Goal: Information Seeking & Learning: Learn about a topic

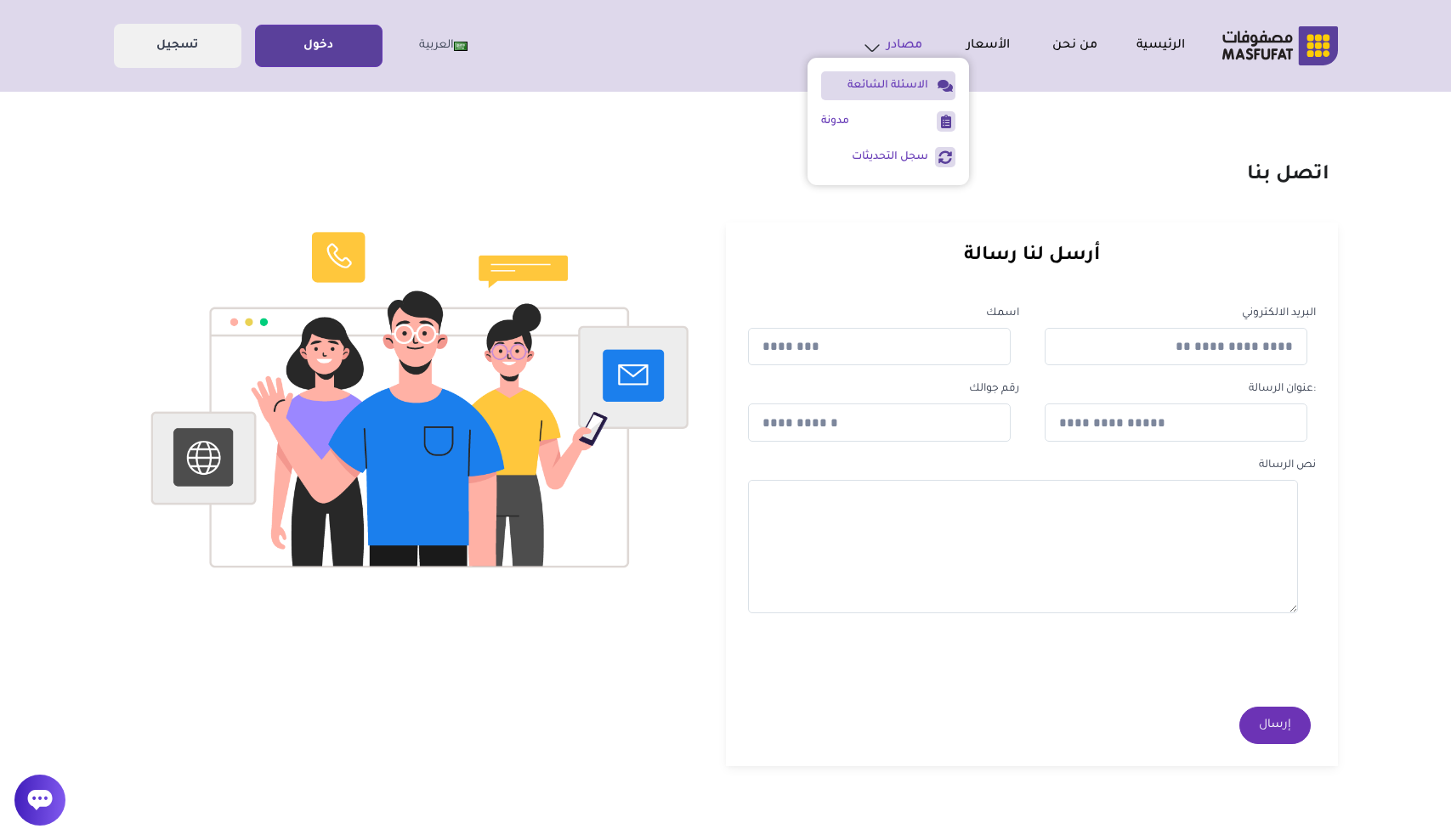
click at [915, 79] on link "الاسئلة الشائعة" at bounding box center [875, 86] width 107 height 16
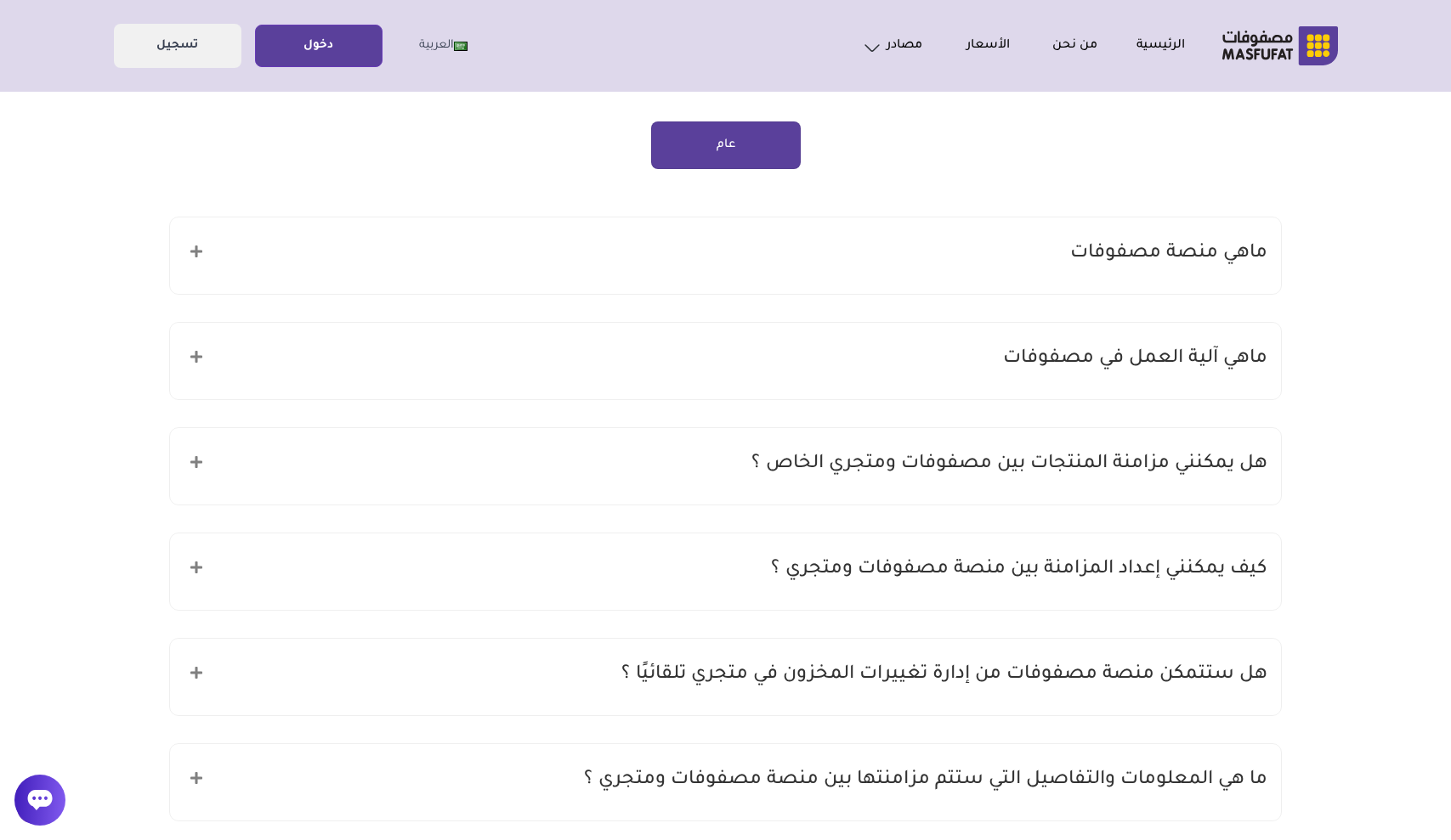
scroll to position [143, 0]
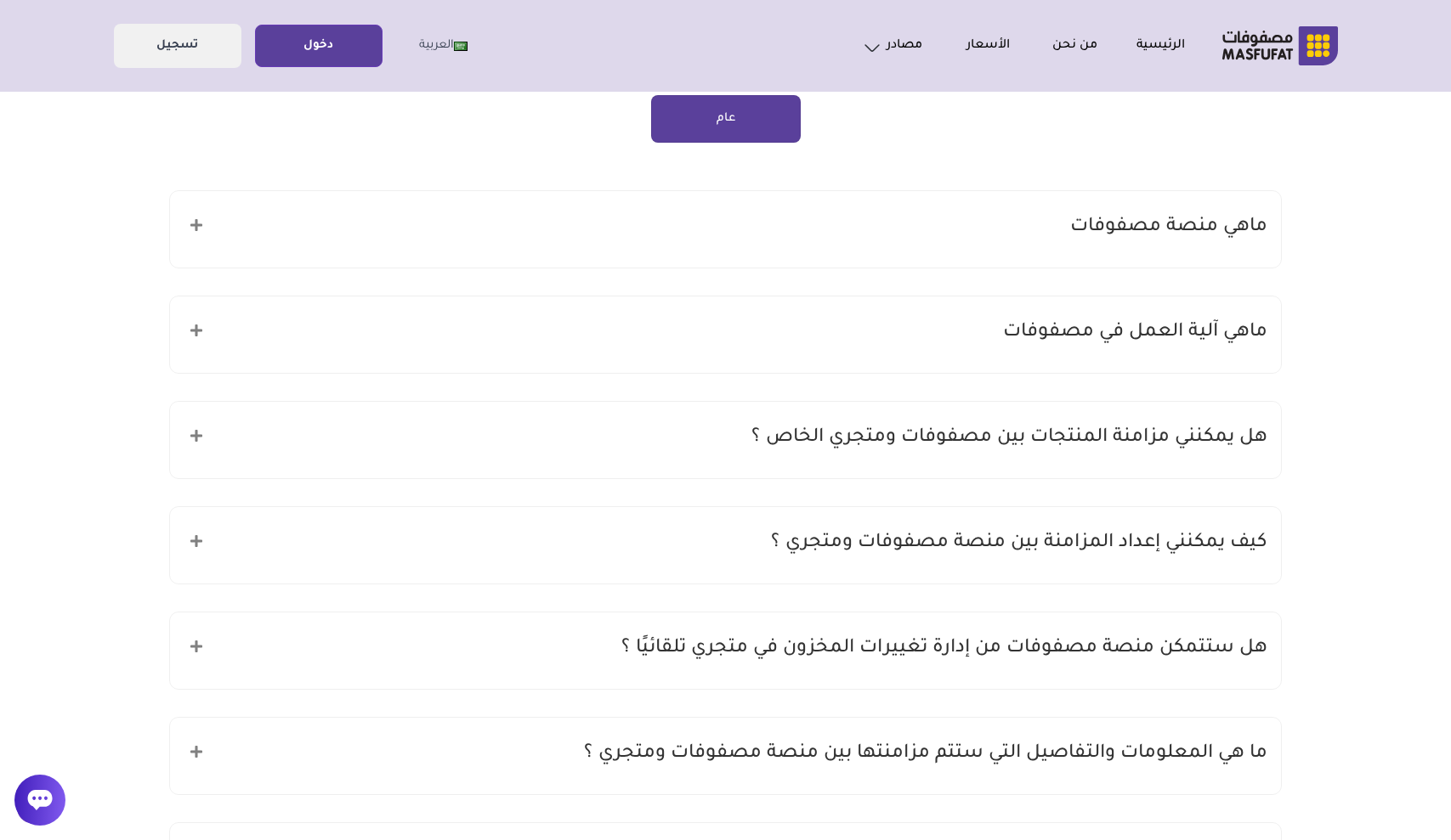
click at [932, 281] on ul "ماهي منصة مصفوفات" at bounding box center [725, 702] width 1112 height 1026
click at [945, 242] on div "ماهي منصة مصفوفات" at bounding box center [725, 229] width 1111 height 77
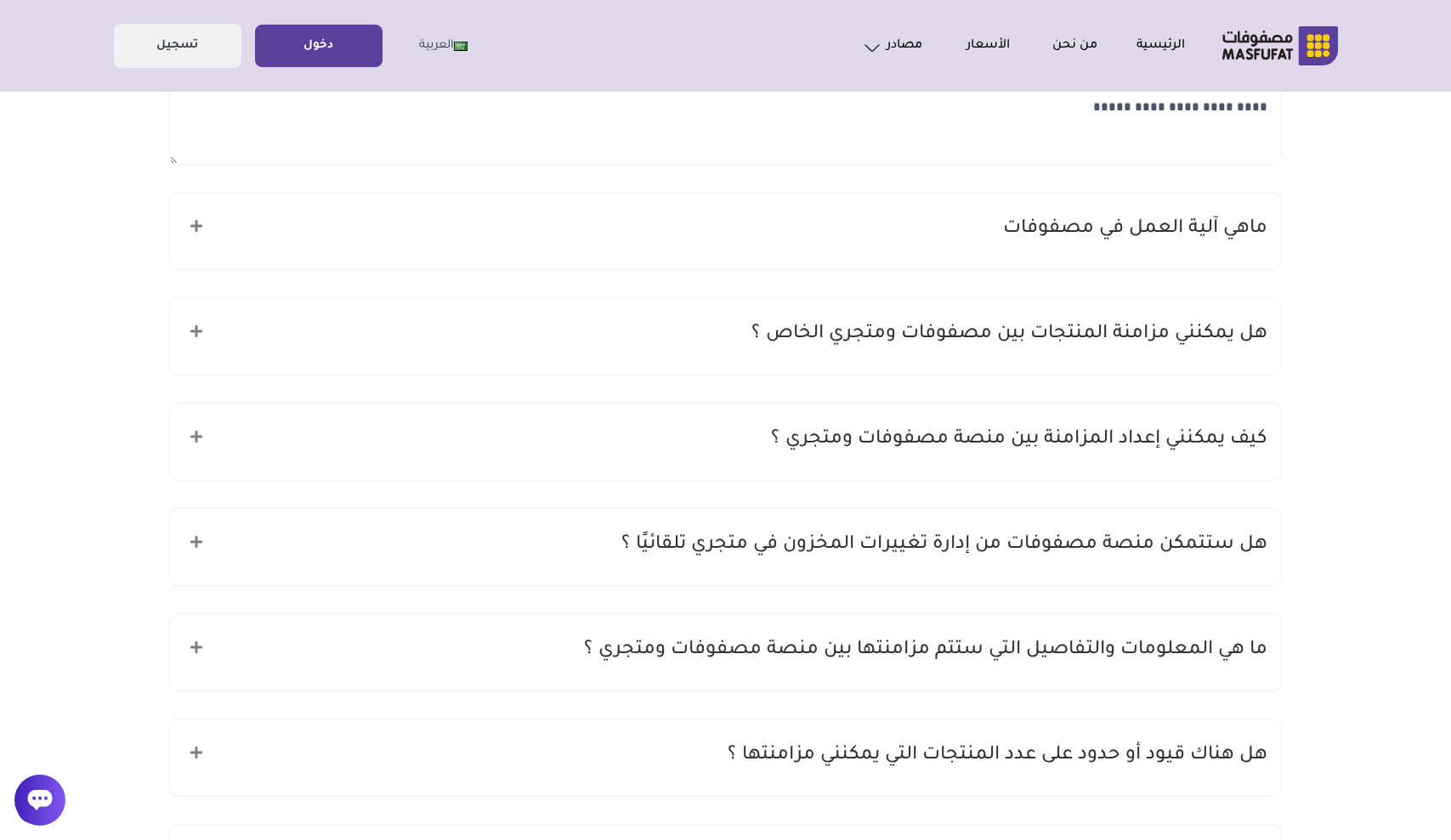
scroll to position [362, 0]
click at [809, 257] on div "ماهي آلية العمل في مصفوفات" at bounding box center [725, 228] width 1111 height 77
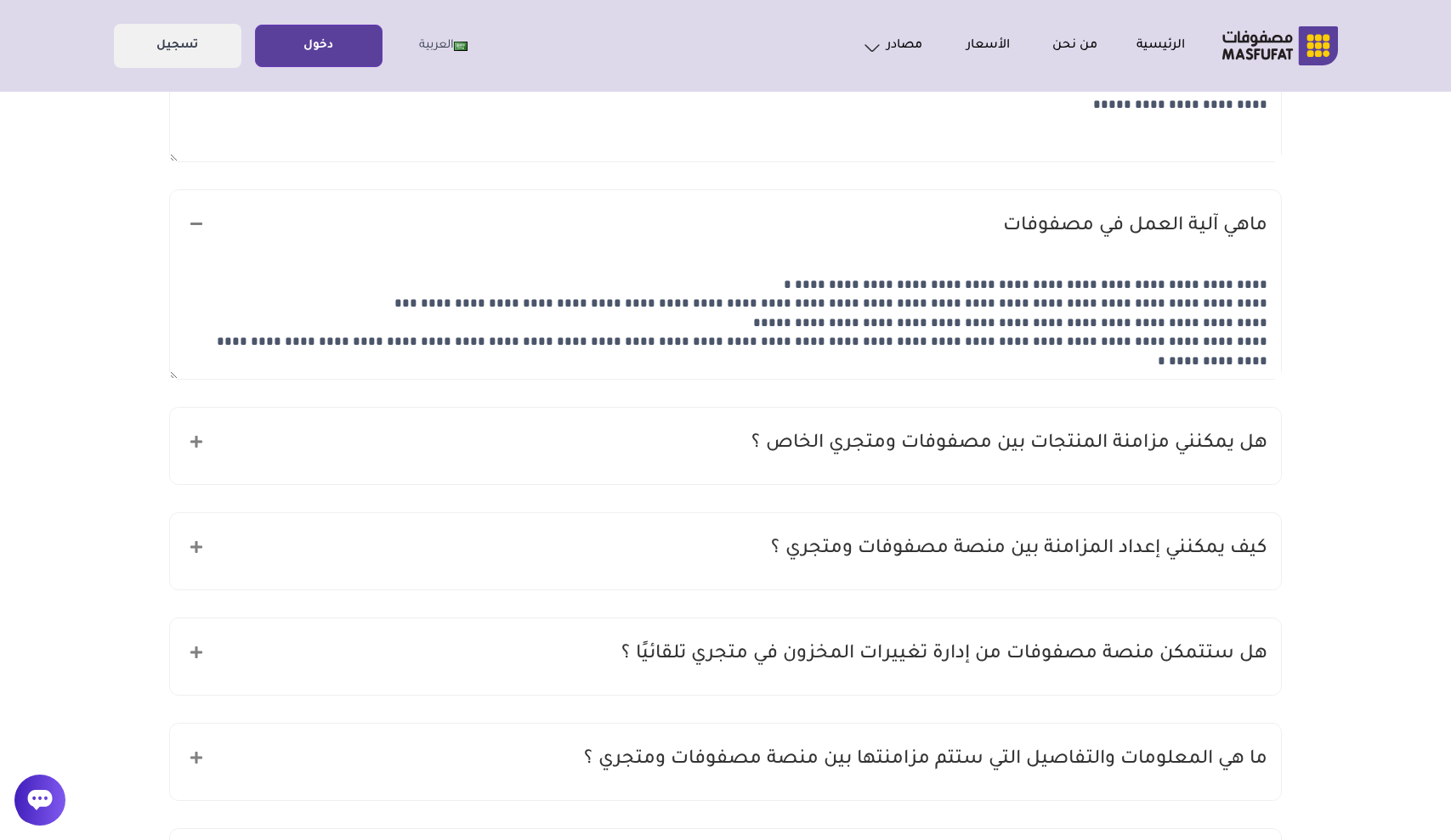
drag, startPoint x: 1167, startPoint y: 335, endPoint x: 928, endPoint y: 337, distance: 239.0
click at [928, 337] on textarea "**********" at bounding box center [725, 323] width 1111 height 113
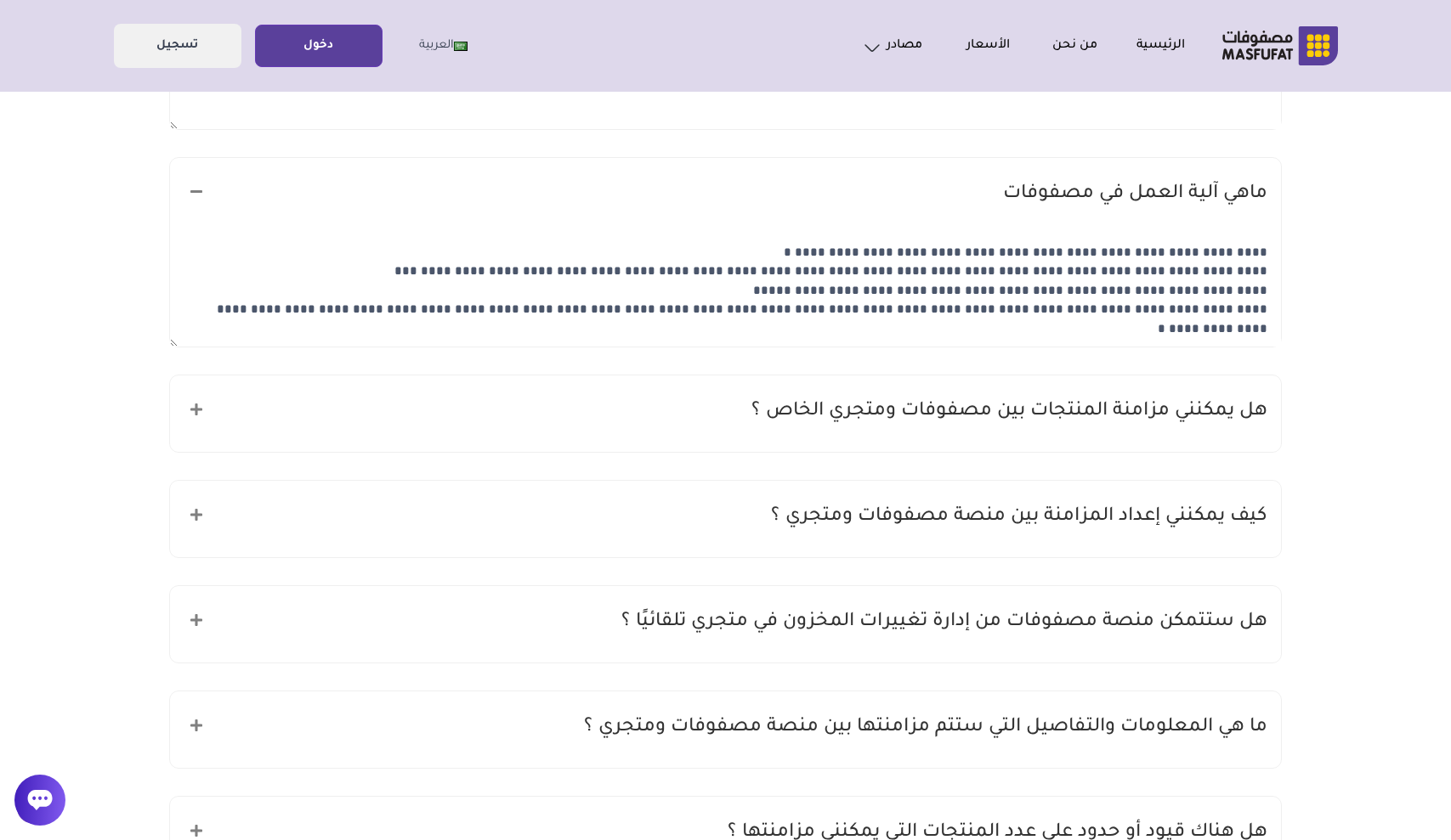
scroll to position [430, 0]
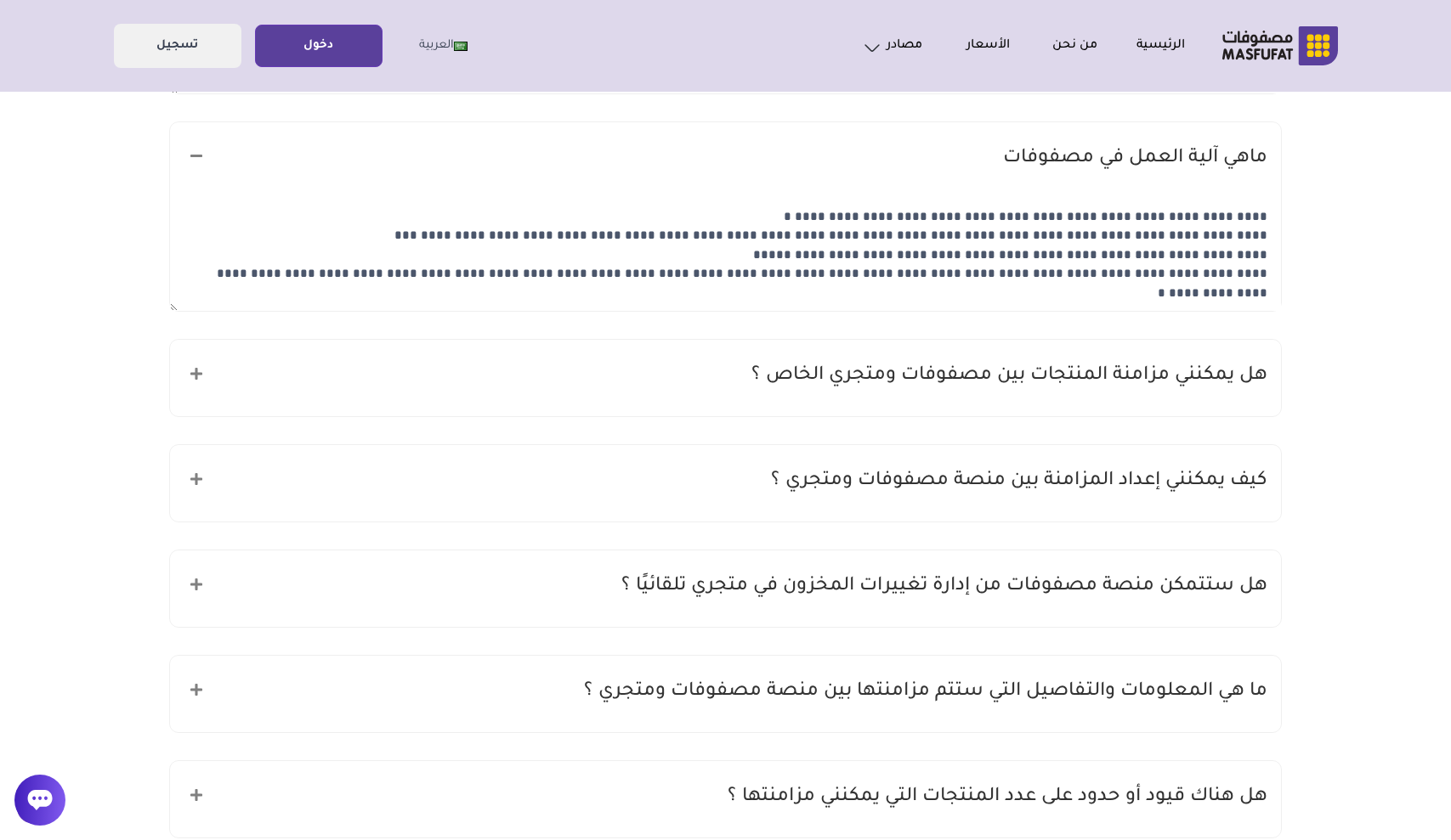
click at [911, 378] on h5 "هل يمكنني مزامنة المنتجات بين مصفوفات ومتجري الخاص ؟" at bounding box center [1009, 376] width 515 height 32
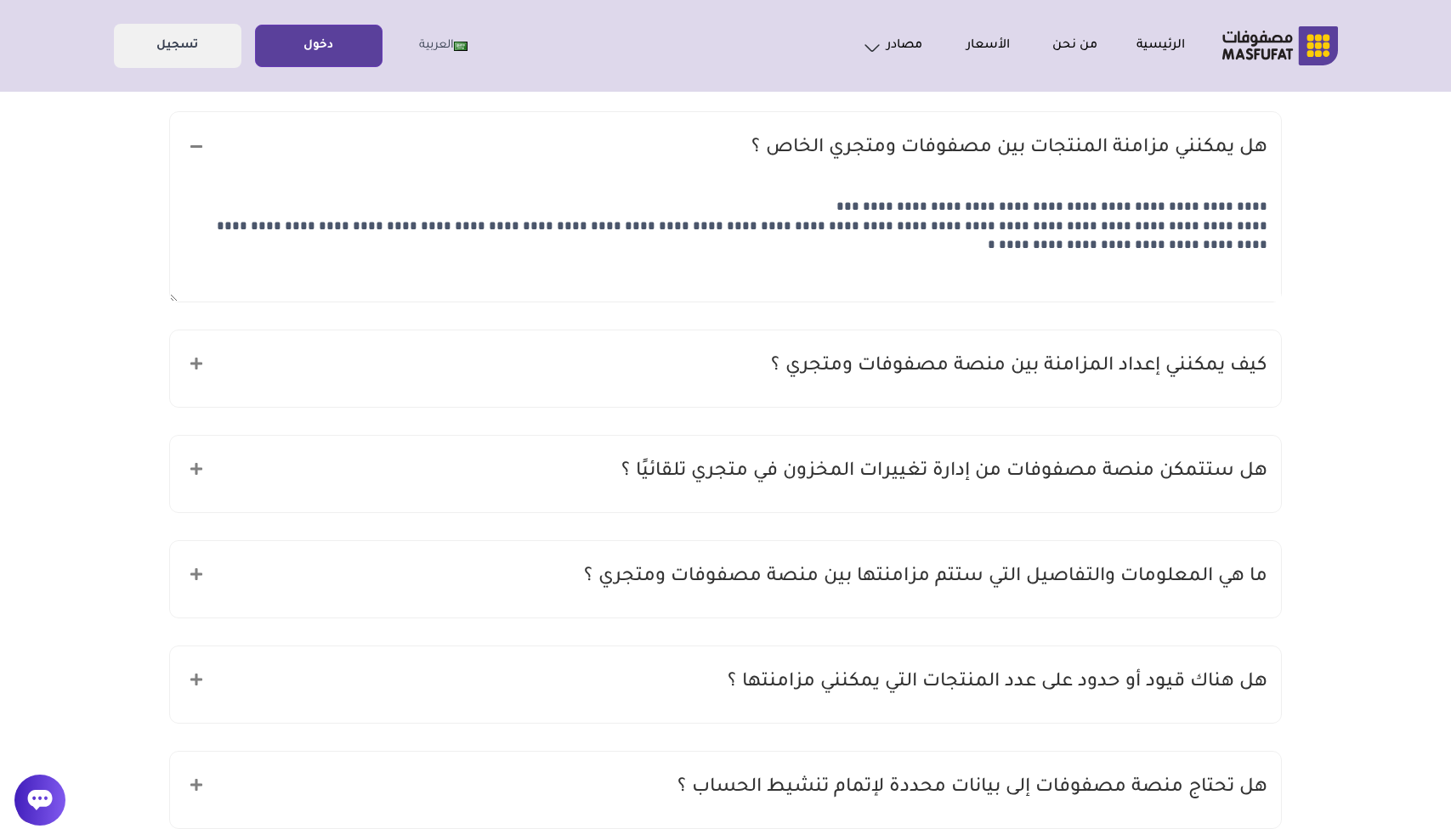
scroll to position [678, 0]
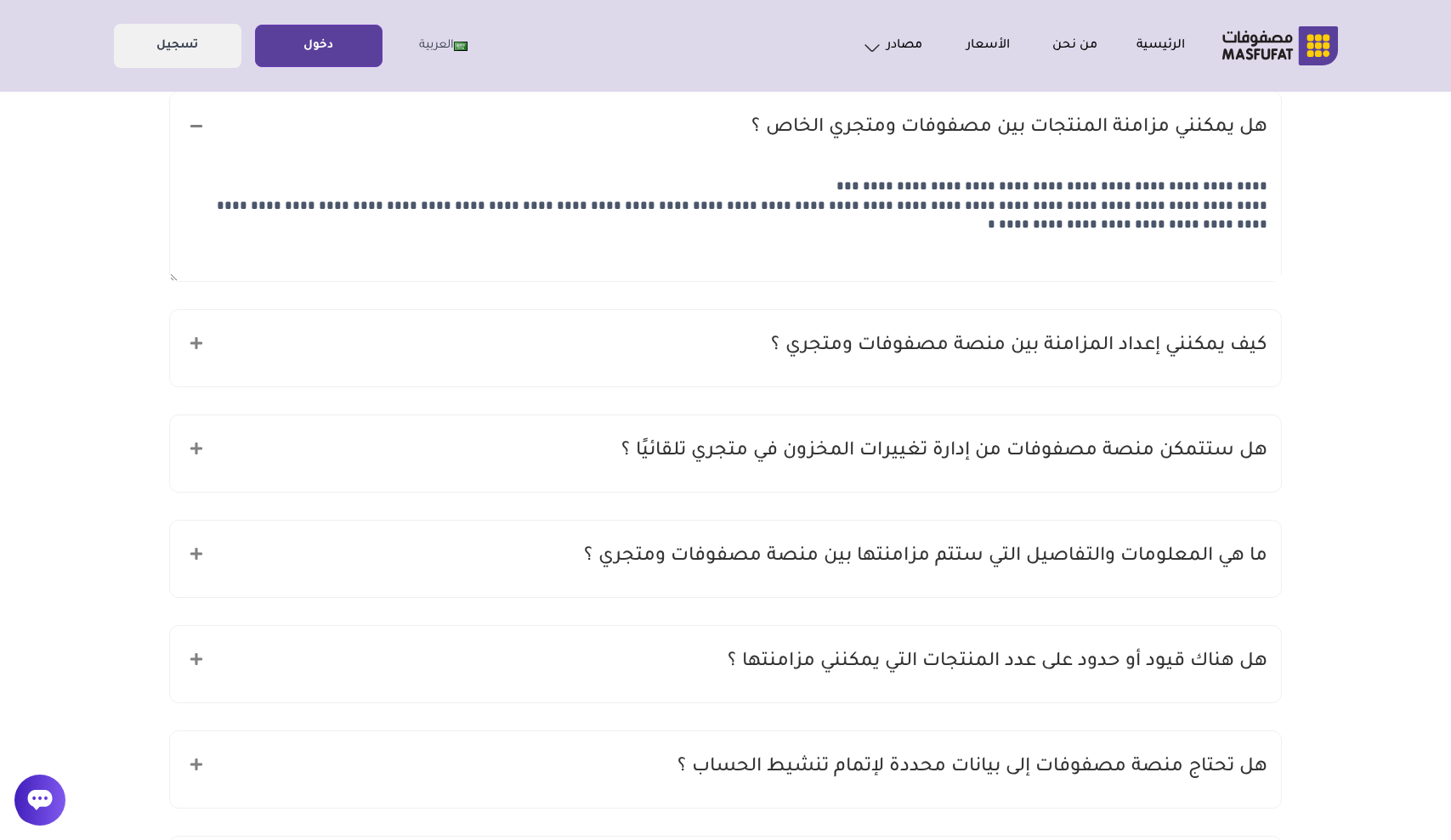
click at [952, 359] on h5 "كيف يمكنني إعداد المزامنة بين منصة مصفوفات ومتجري ؟" at bounding box center [1019, 346] width 496 height 32
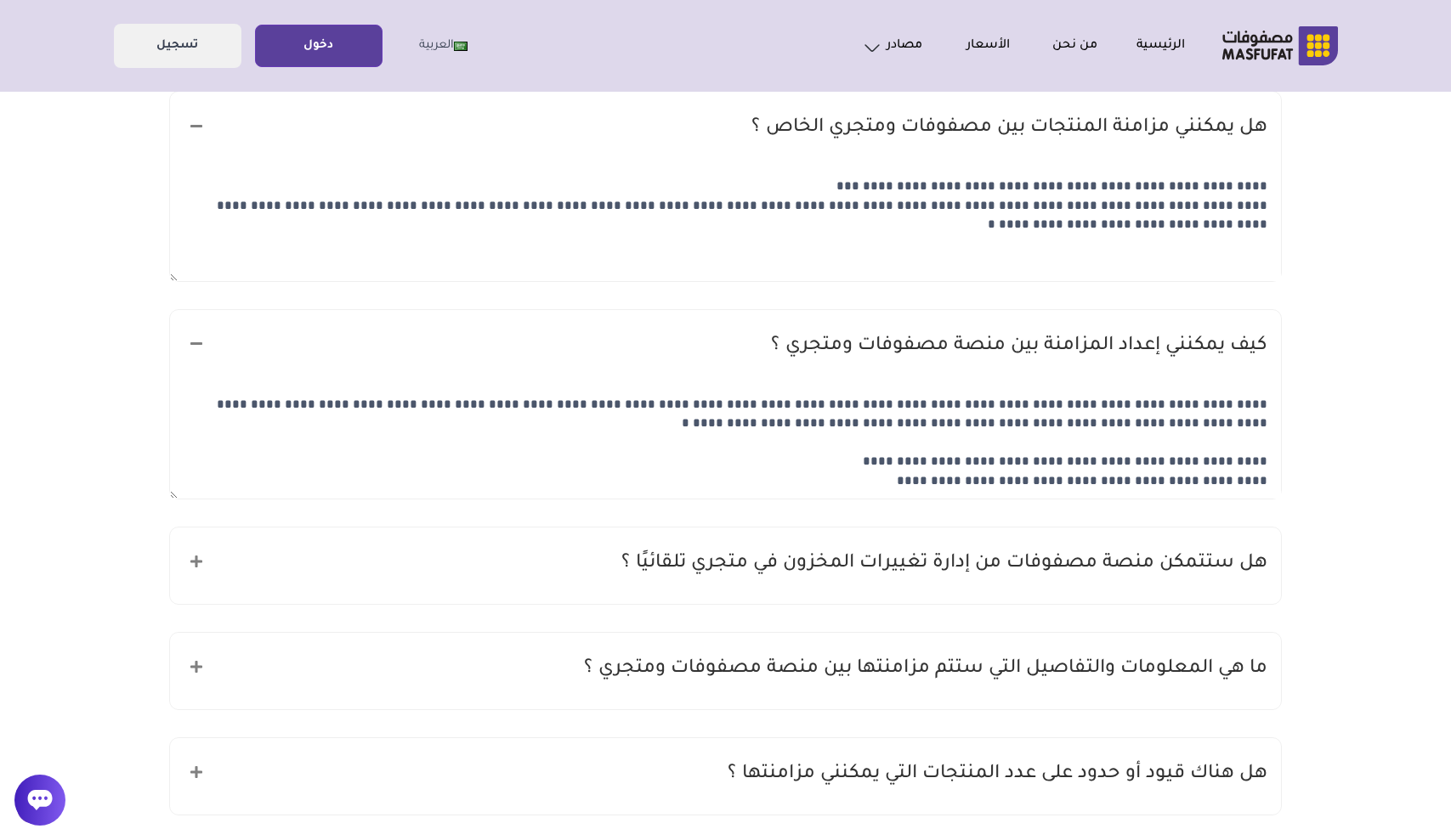
click at [962, 356] on h5 "كيف يمكنني إعداد المزامنة بين منصة مصفوفات ومتجري ؟" at bounding box center [1019, 346] width 496 height 32
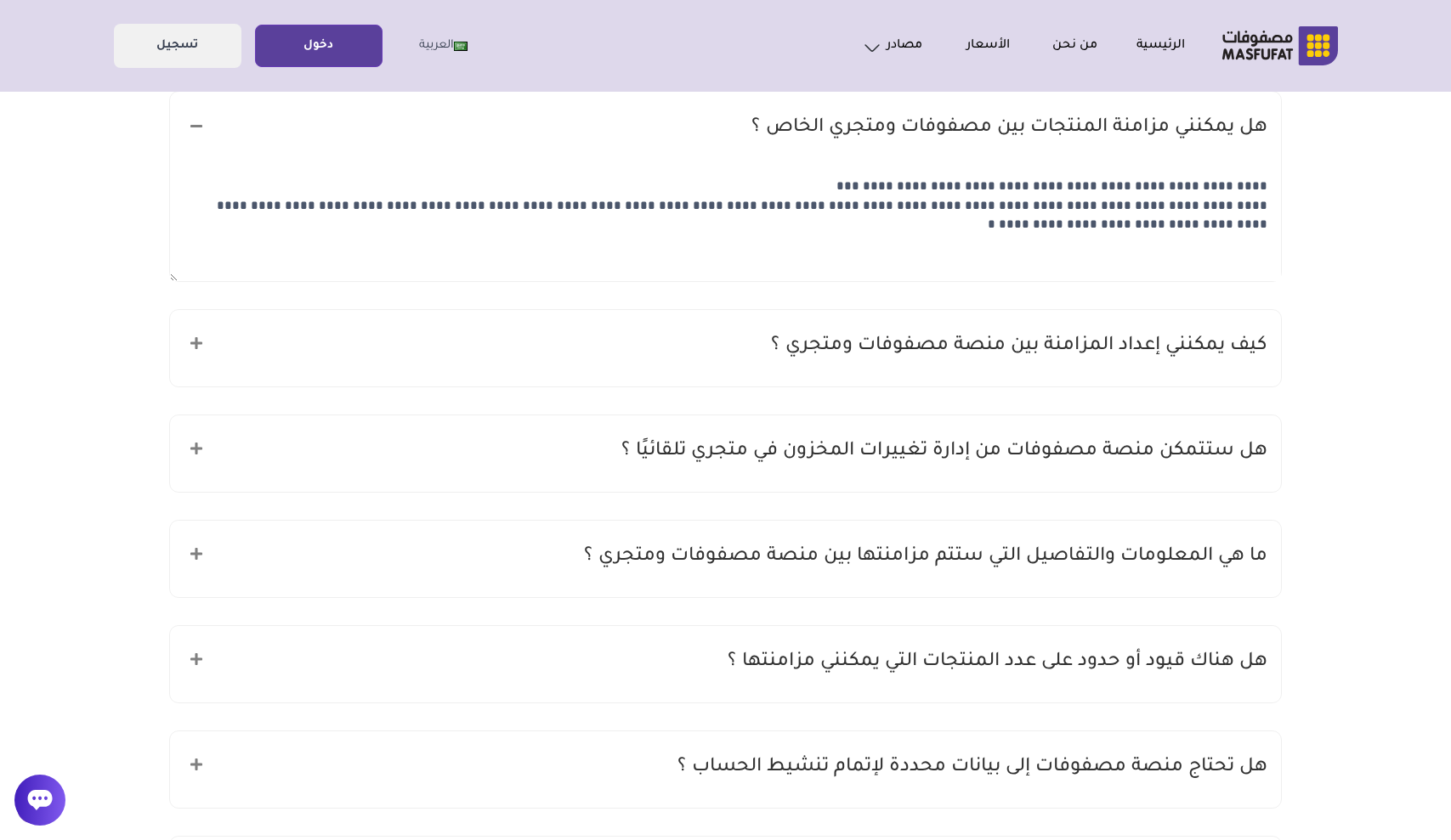
click at [966, 355] on h5 "كيف يمكنني إعداد المزامنة بين منصة مصفوفات ومتجري ؟" at bounding box center [1019, 346] width 496 height 32
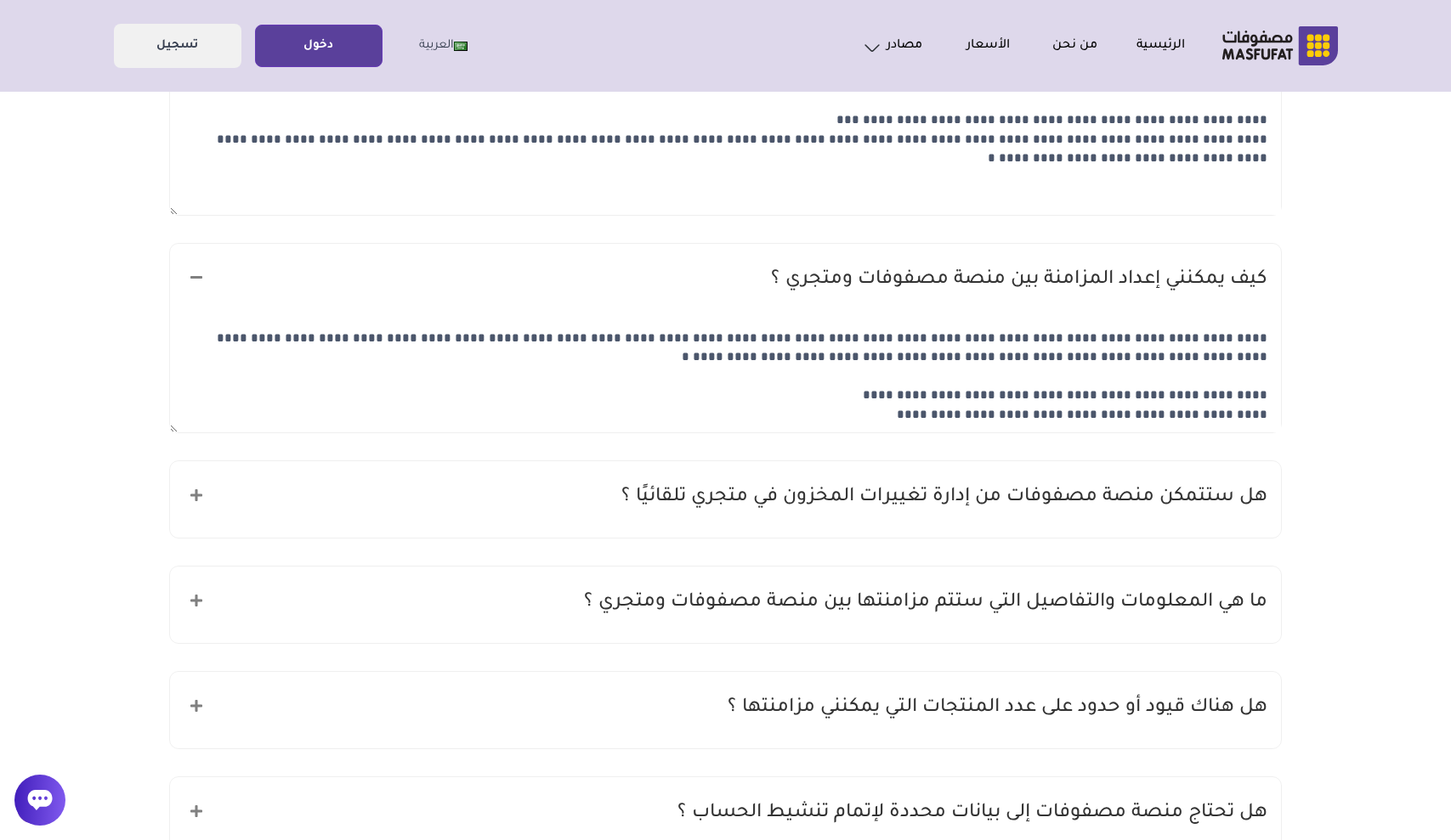
scroll to position [747, 0]
click at [1124, 497] on h5 "هل ستتمكن منصة مصفوفات من إدارة تغييرات المخزون في متجري تلقائيًا ؟" at bounding box center [944, 495] width 646 height 32
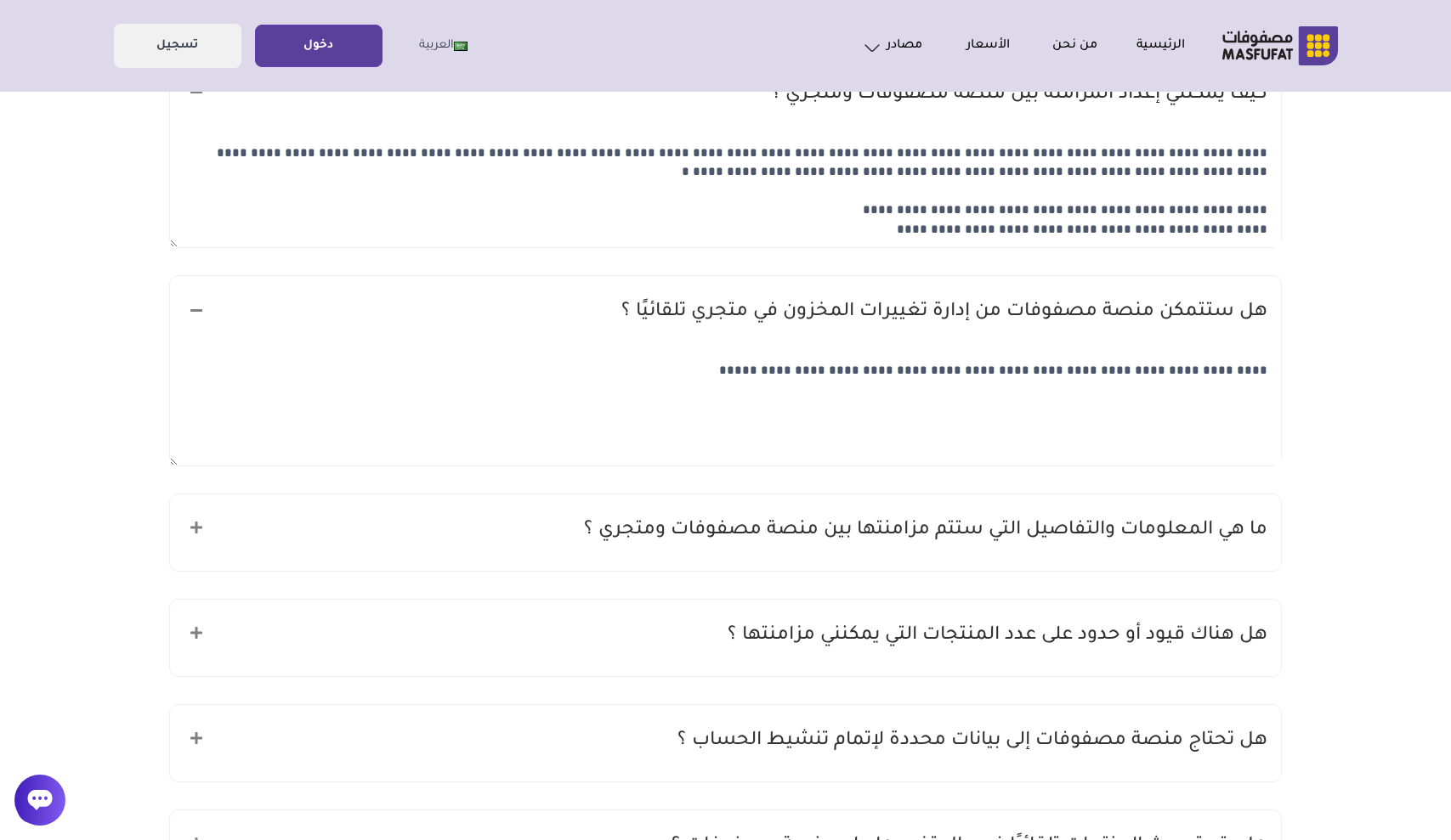
scroll to position [937, 0]
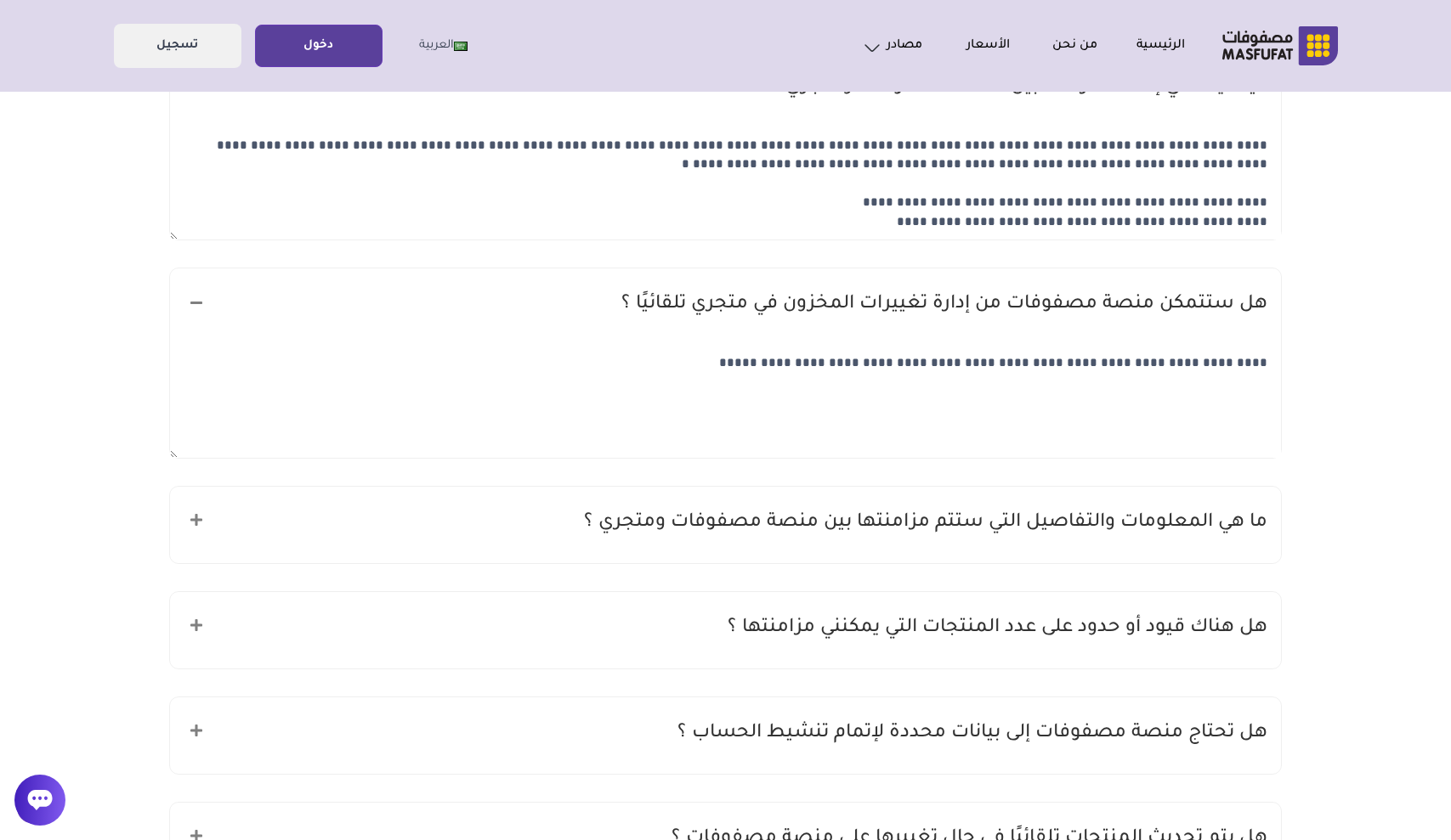
click at [1111, 526] on h5 "ما هي المعلومات والتفاصيل التي ستتم مزامنتها بين منصة مصفوفات ومتجري ؟" at bounding box center [925, 522] width 683 height 32
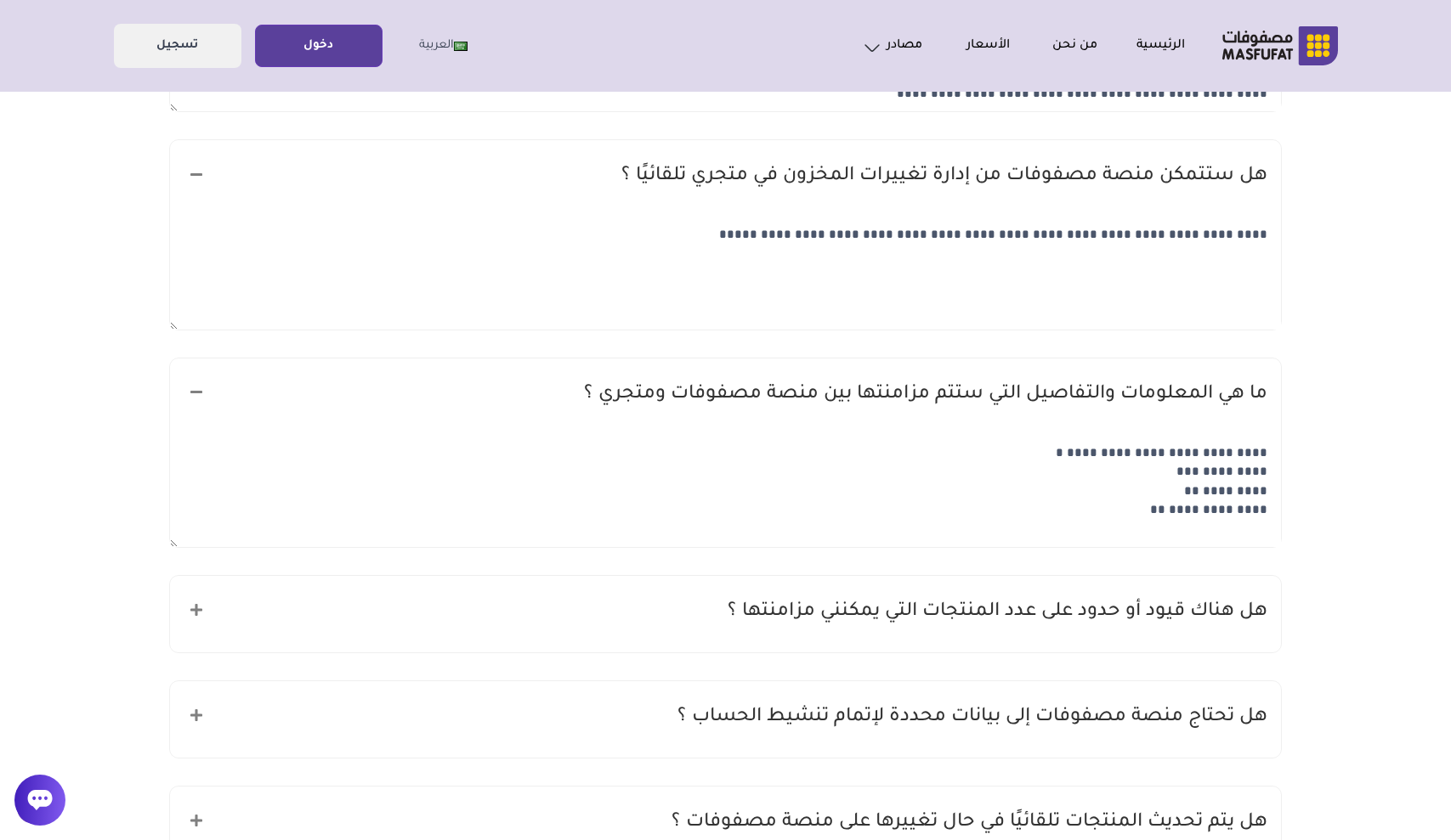
scroll to position [1116, 0]
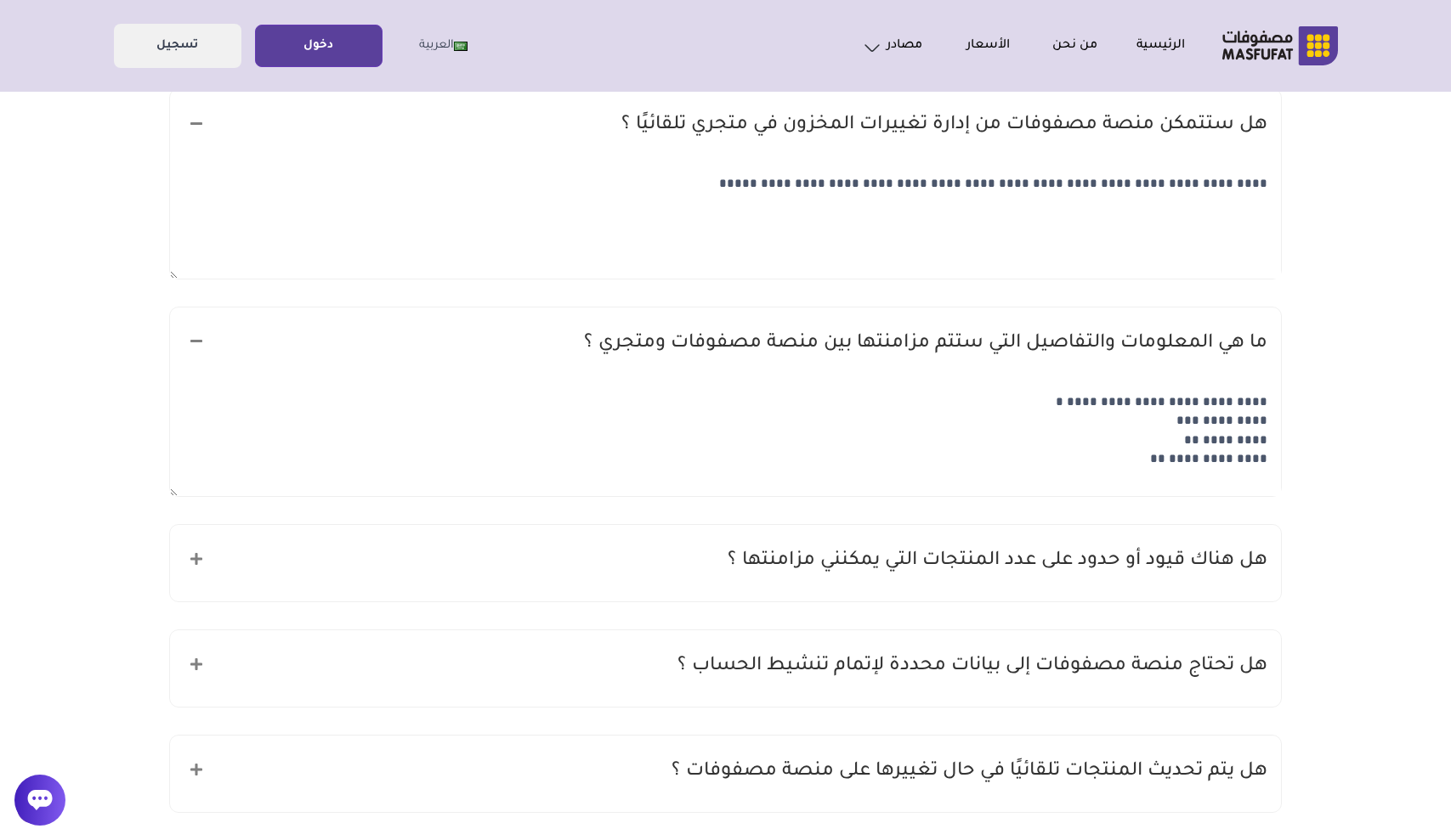
click at [1176, 579] on div "هل هناك قيود أو حدود على عدد المنتجات التي يمكنني مزامنتها ؟" at bounding box center [725, 563] width 1111 height 77
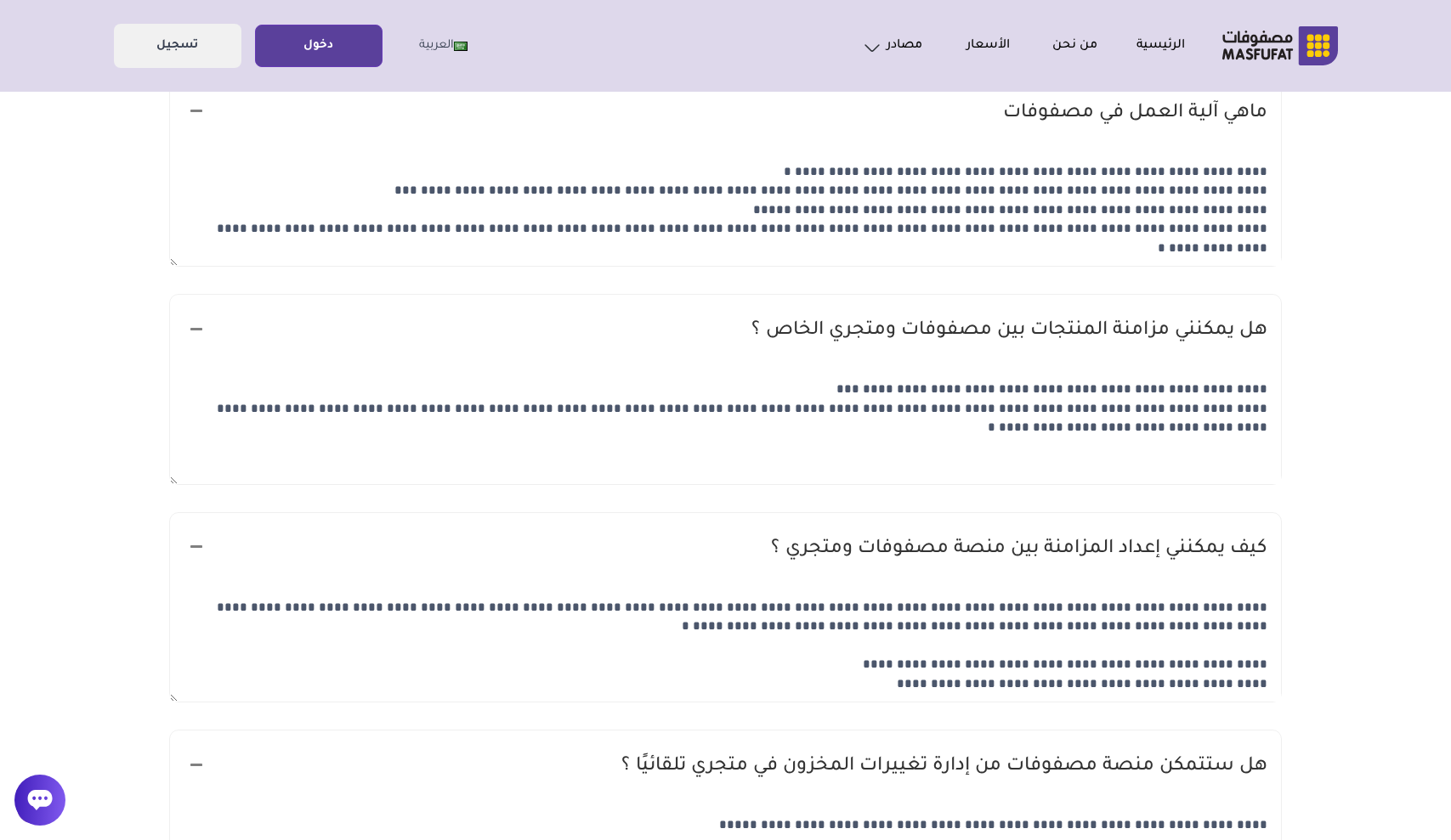
scroll to position [0, 0]
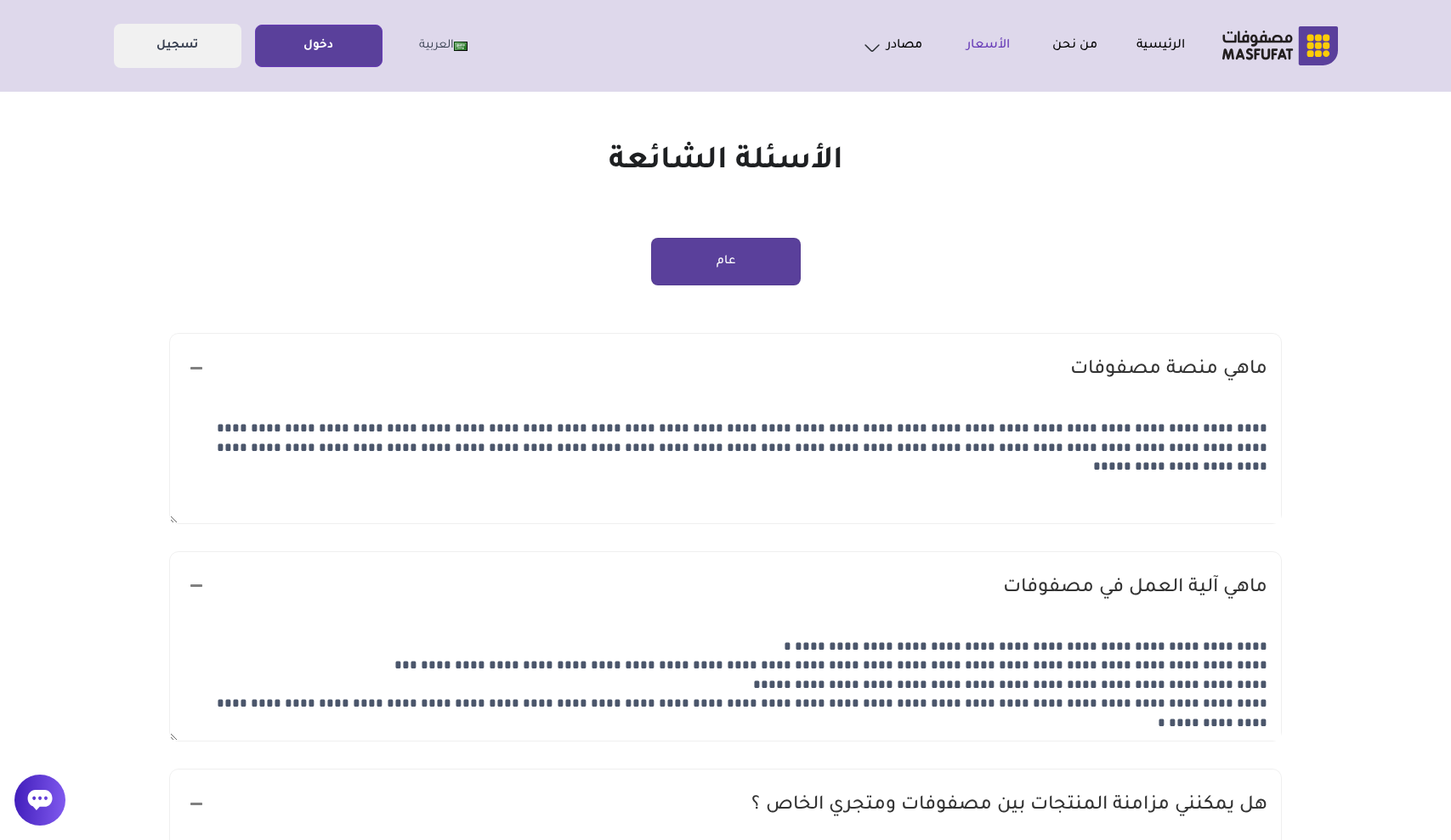
click at [976, 44] on link "الأسعار" at bounding box center [965, 46] width 88 height 20
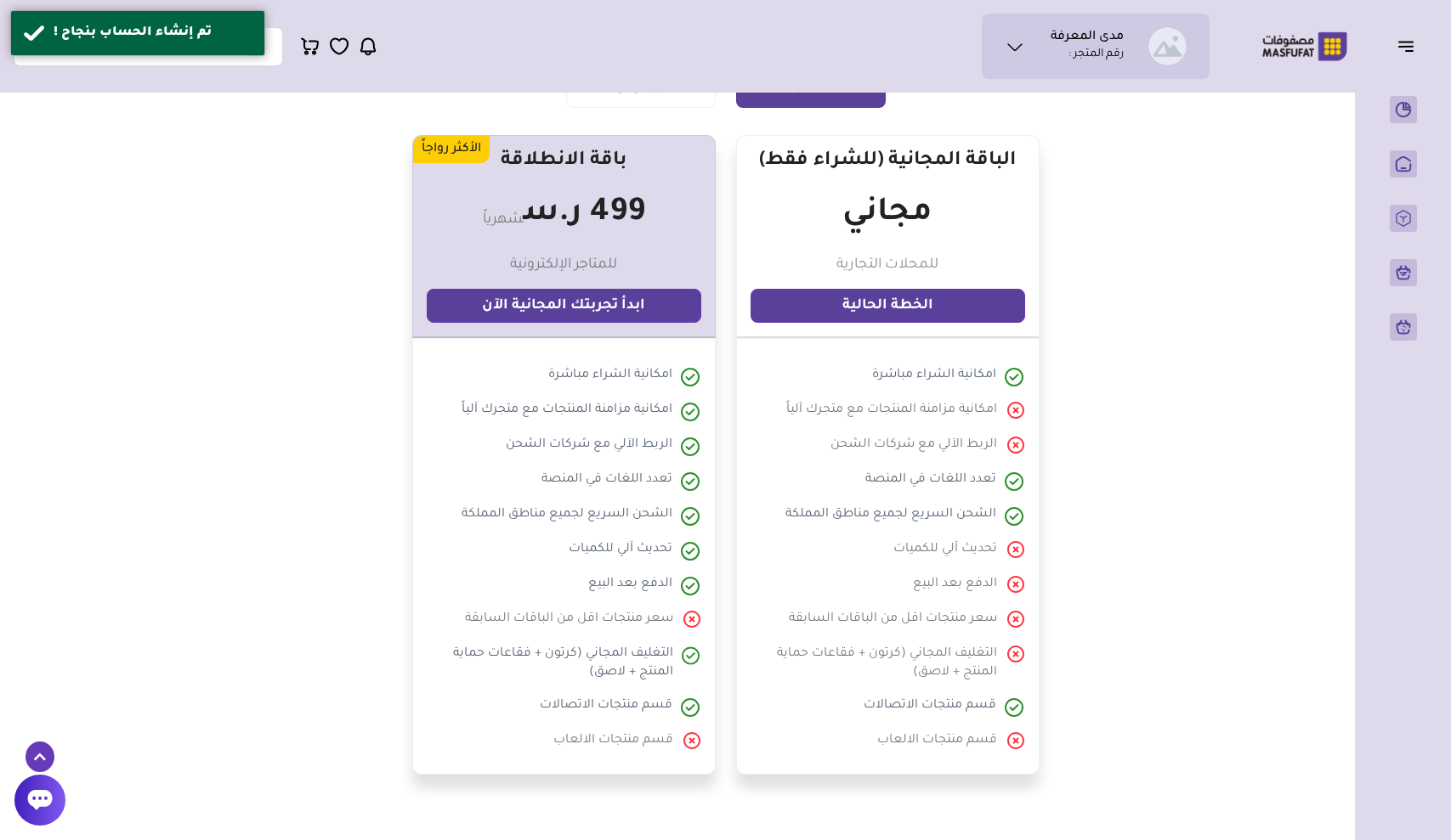
scroll to position [196, 0]
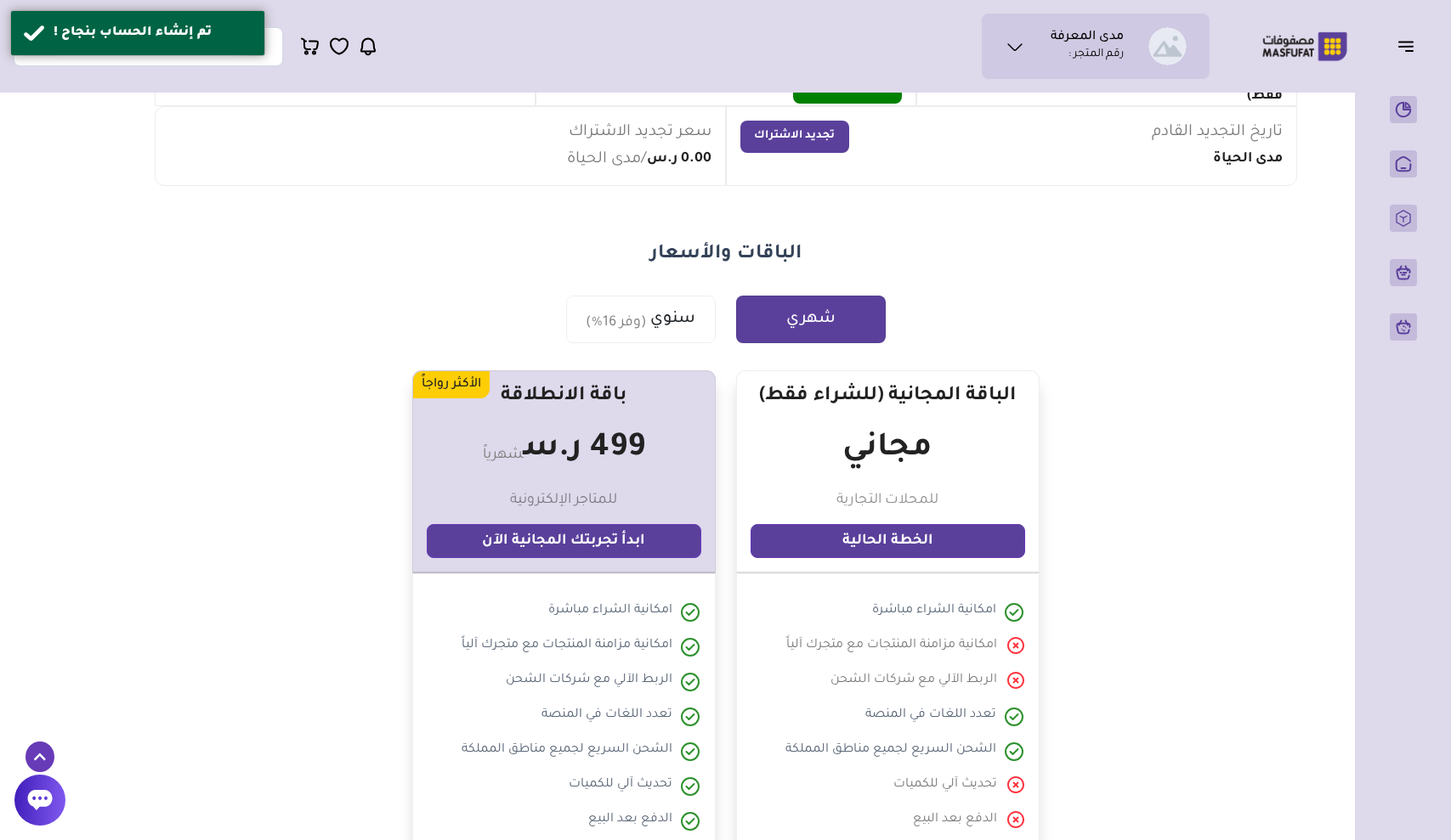
click at [864, 547] on link "الخطة الحالية" at bounding box center [887, 541] width 274 height 34
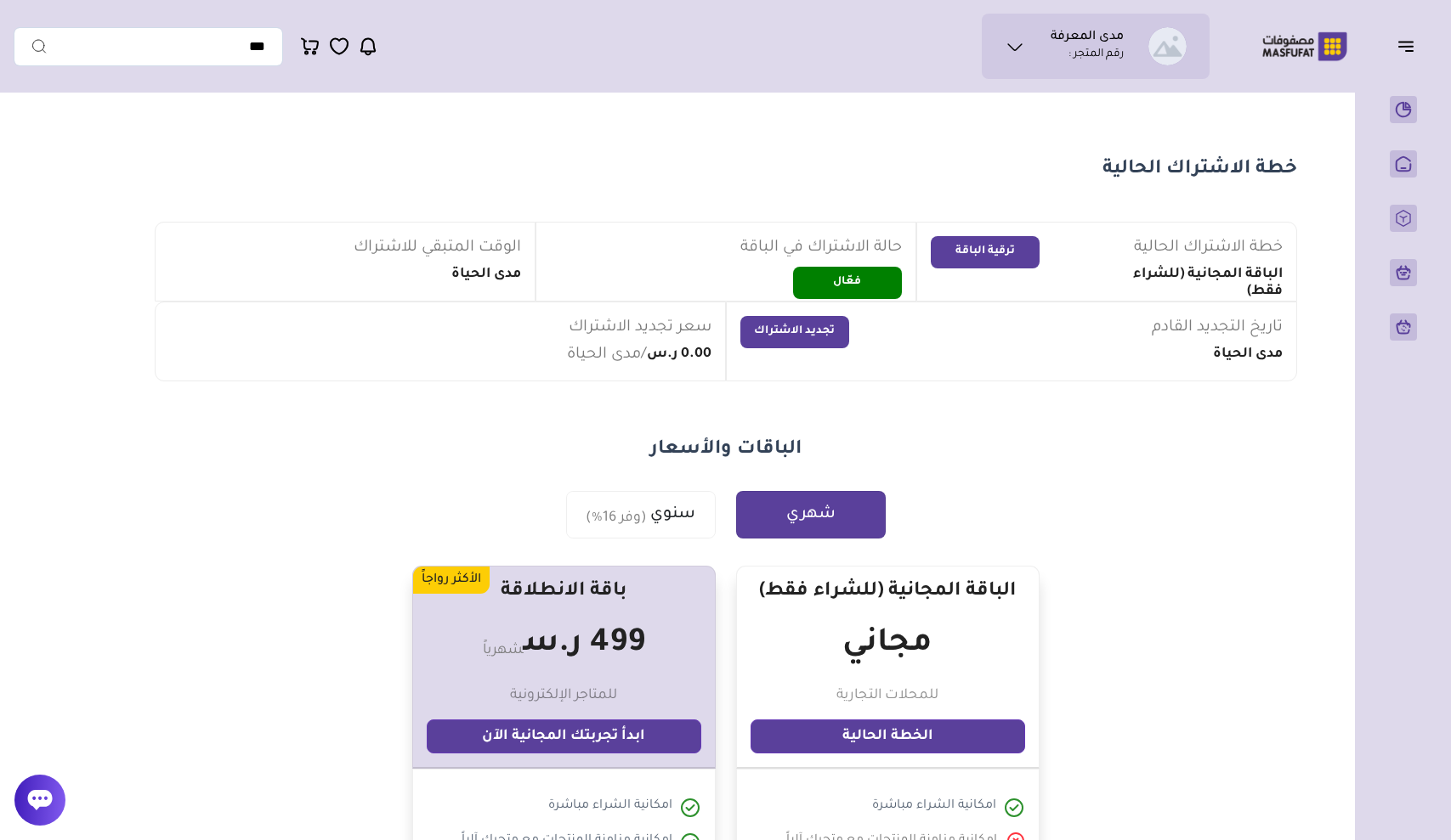
click at [868, 730] on link "الخطة الحالية" at bounding box center [887, 736] width 274 height 34
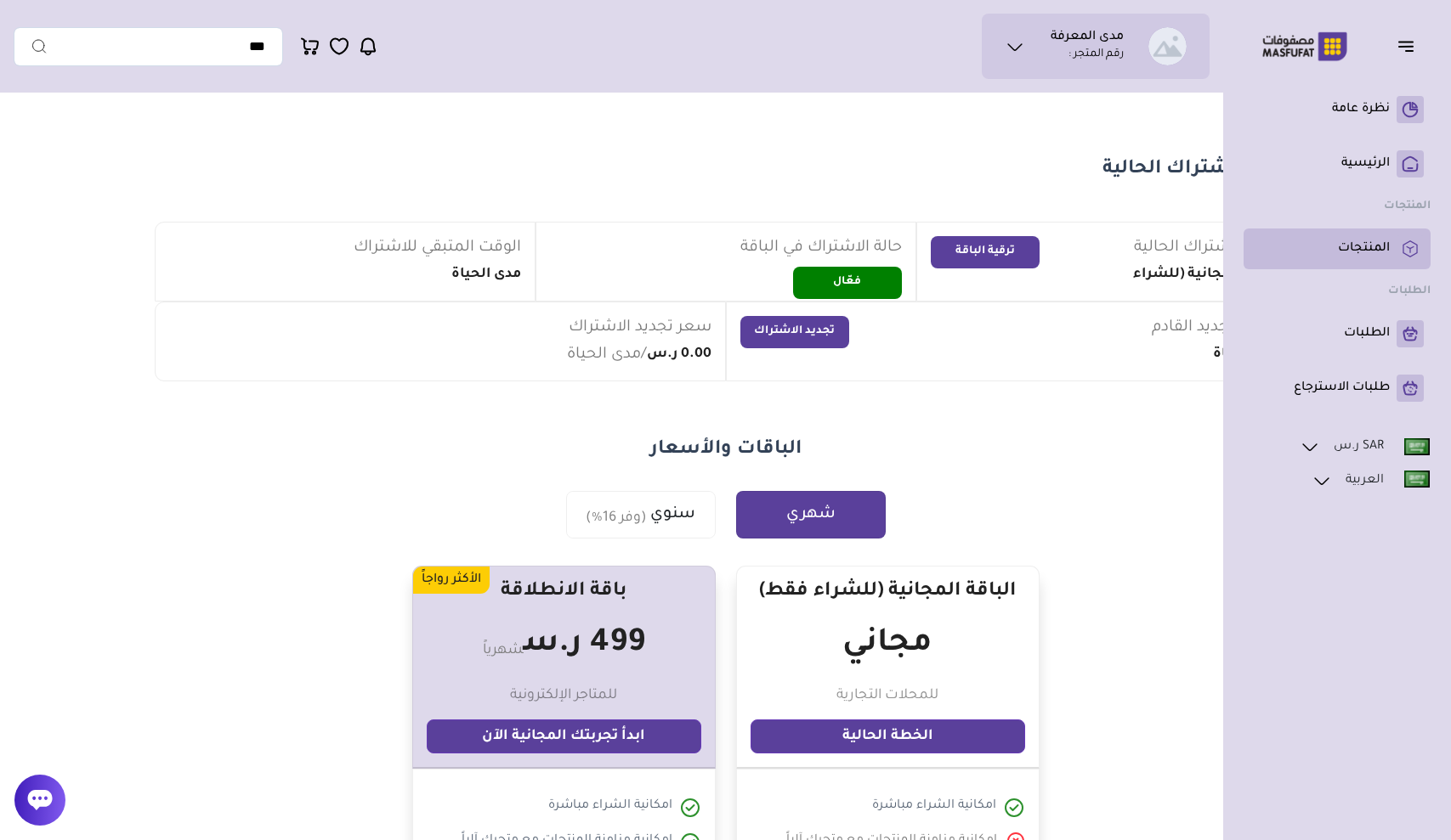
click at [1362, 241] on p "المنتجات" at bounding box center [1363, 248] width 52 height 17
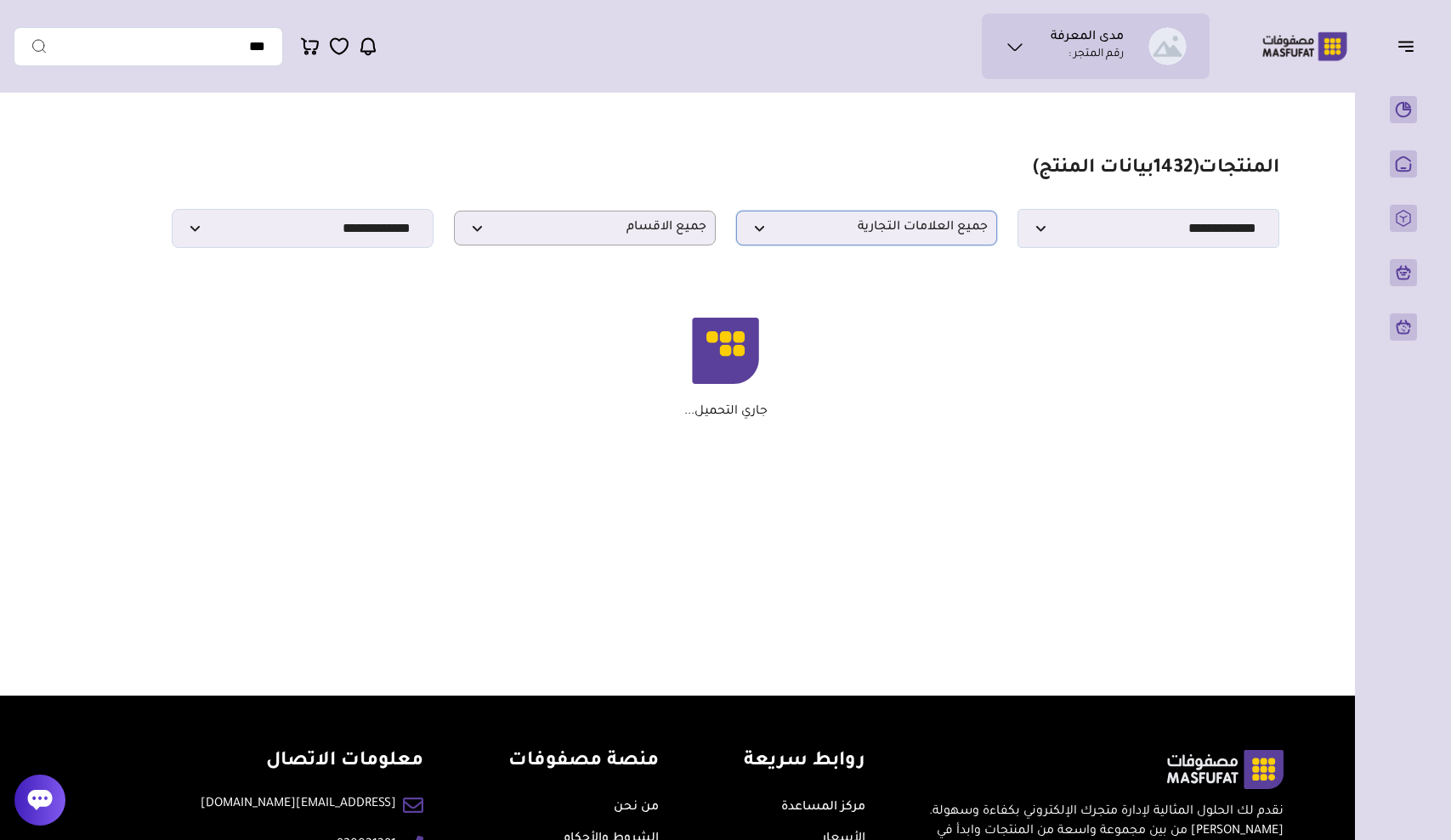
click at [937, 222] on span "جميع العلامات التجارية" at bounding box center [866, 227] width 243 height 16
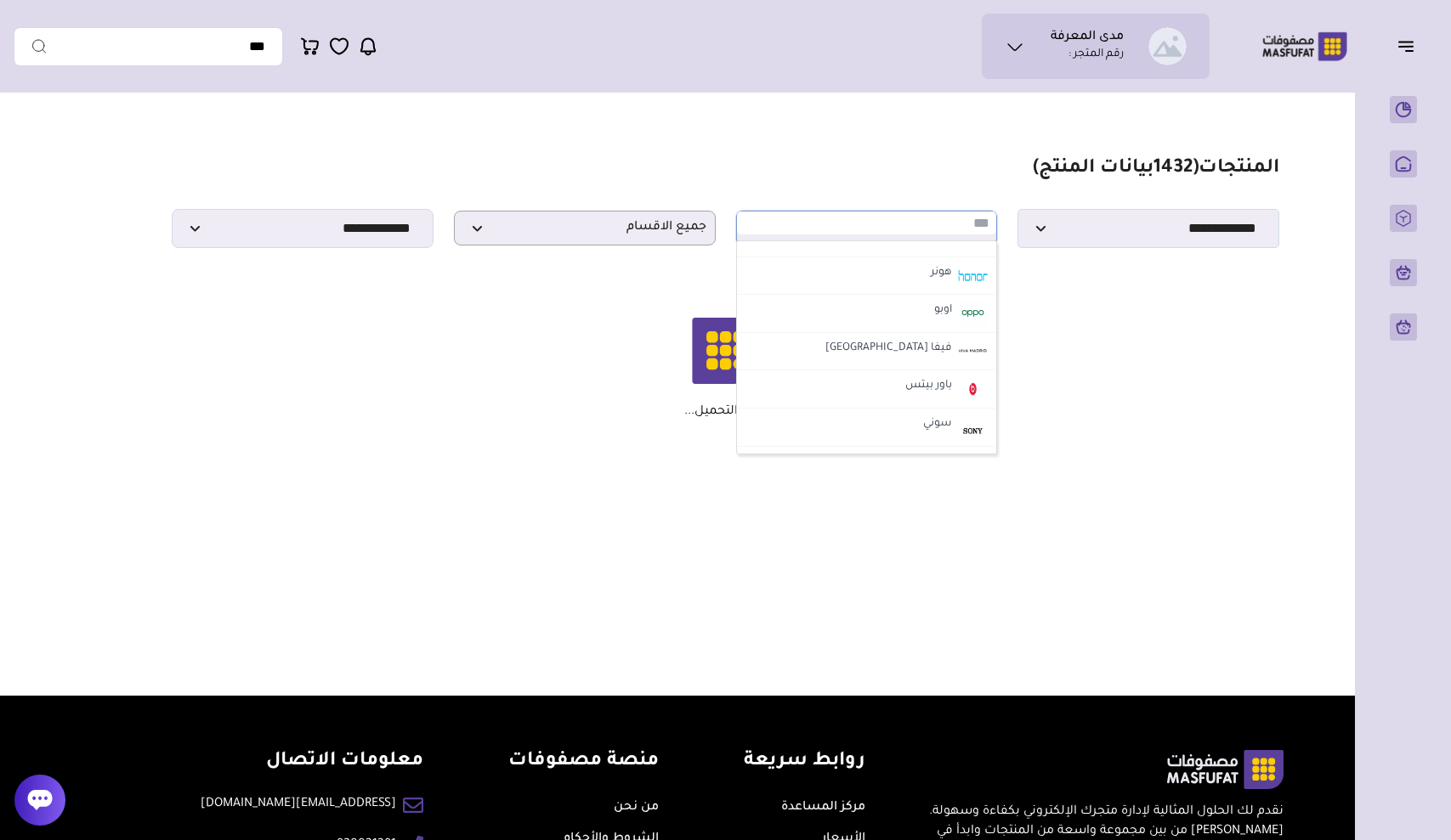
scroll to position [1195, 0]
click at [852, 185] on section "**********" at bounding box center [725, 202] width 1106 height 90
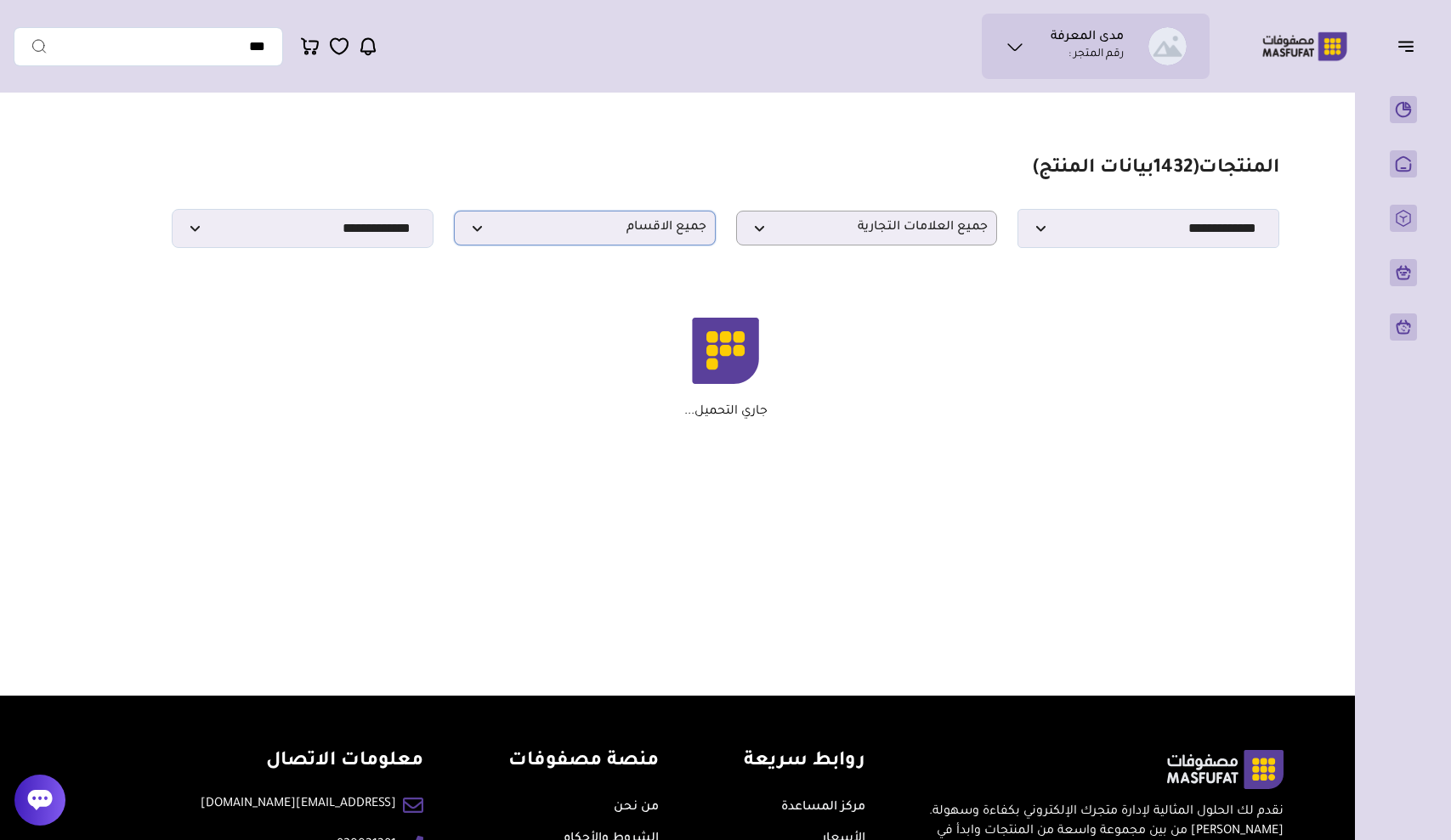
click at [659, 234] on span "جميع الاقسام" at bounding box center [584, 227] width 243 height 16
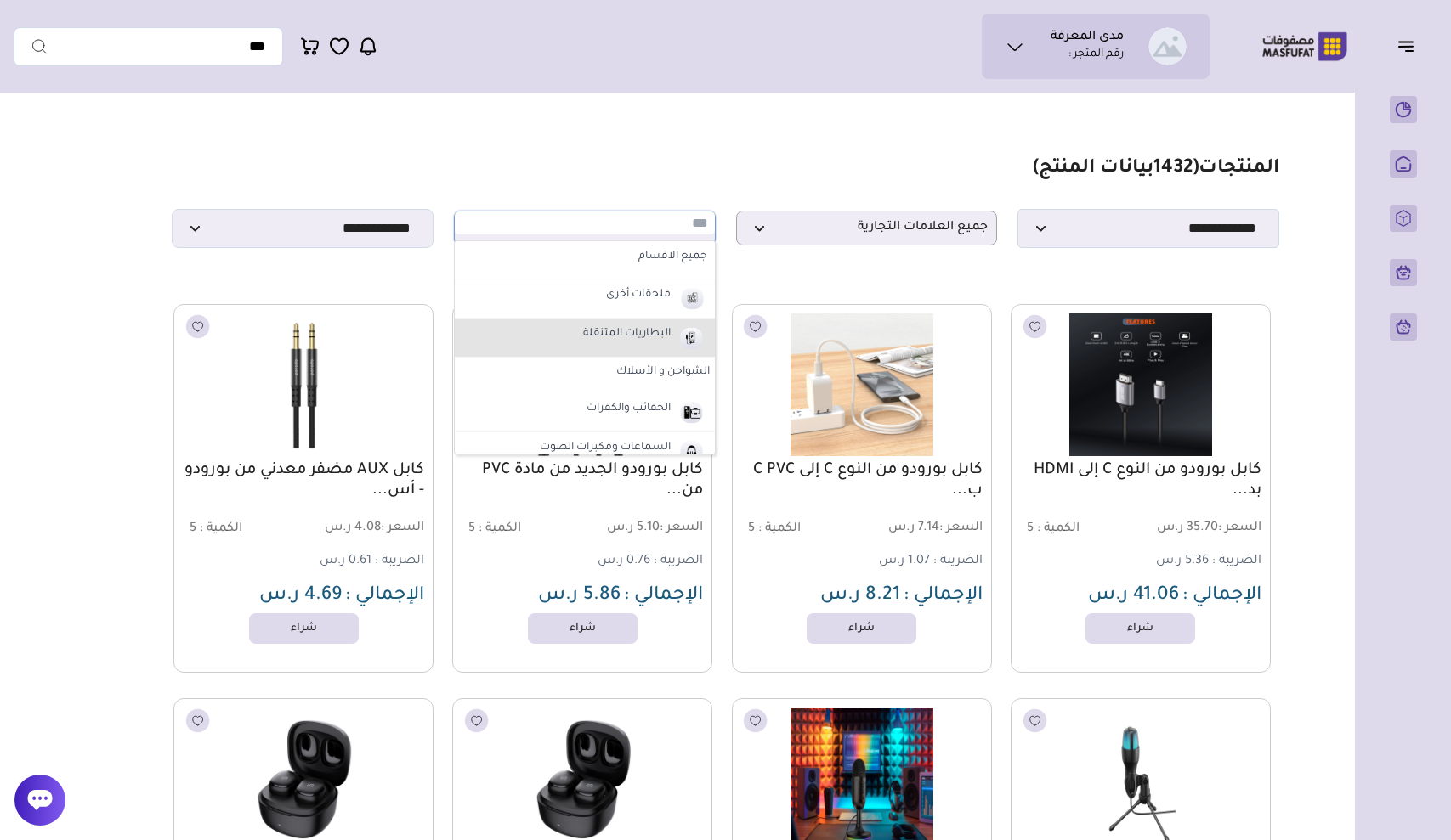
scroll to position [0, 0]
click at [622, 180] on section "**********" at bounding box center [725, 202] width 1106 height 90
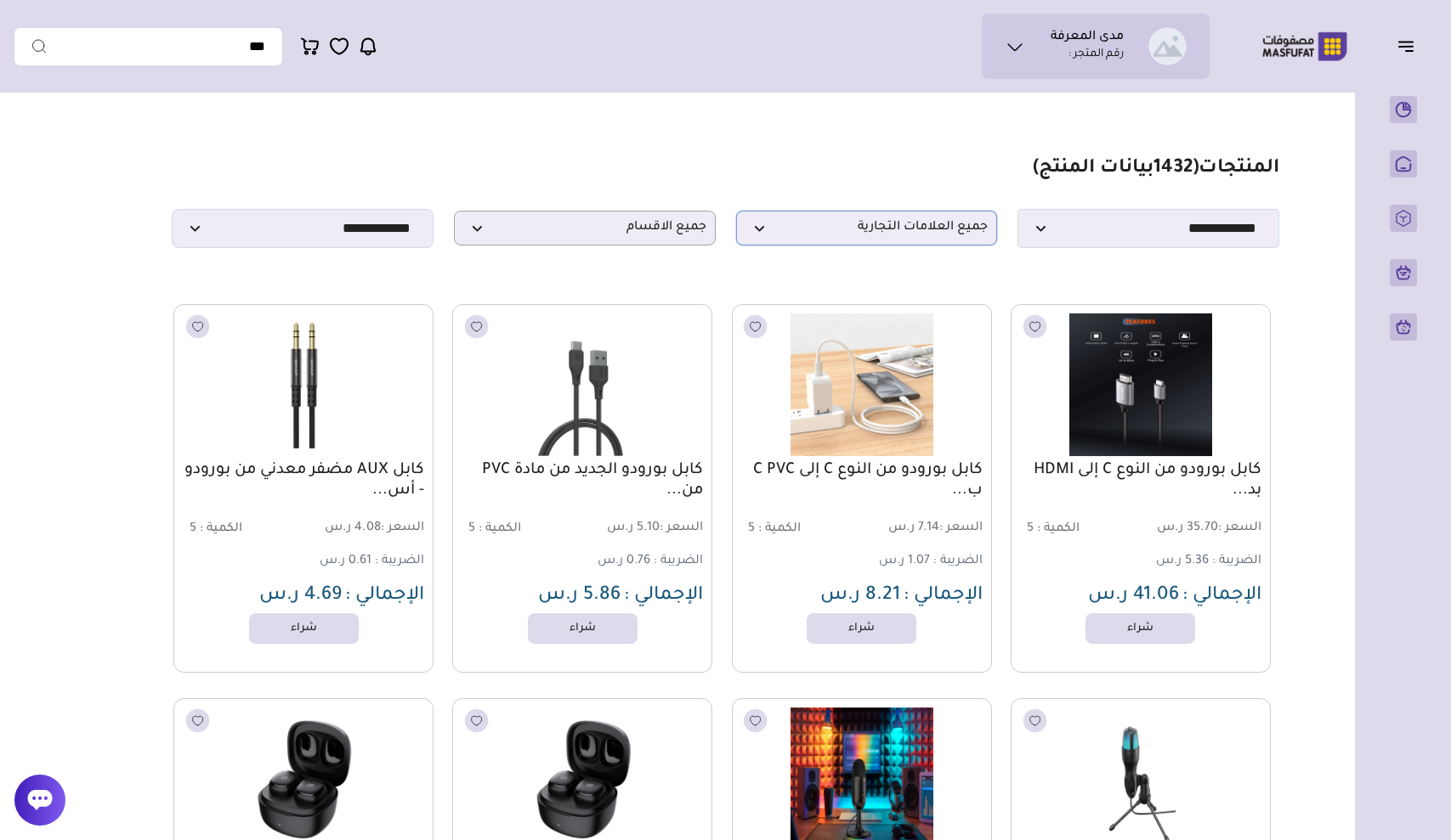
click at [862, 241] on p "جميع العلامات التجارية" at bounding box center [866, 228] width 261 height 35
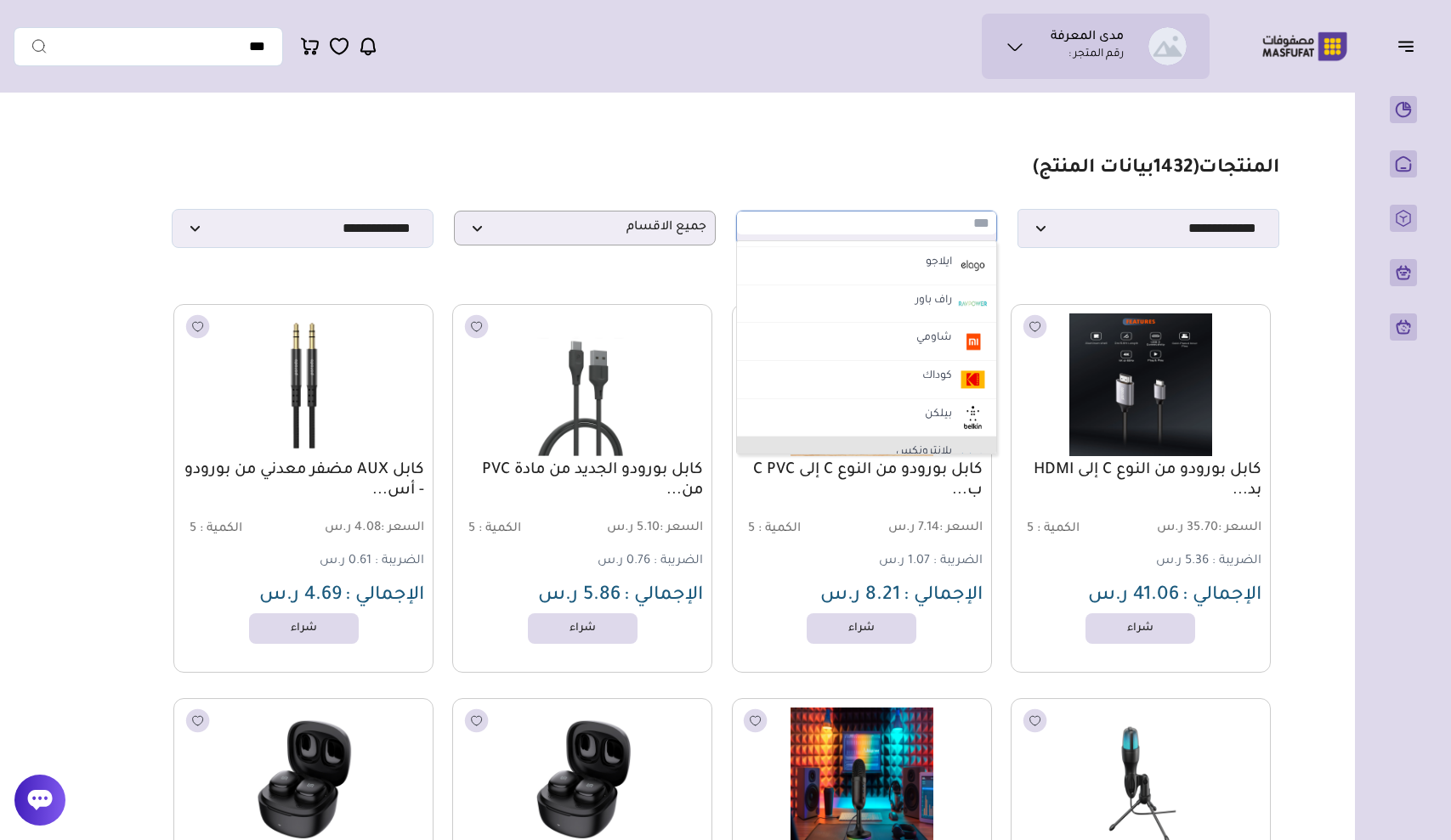
scroll to position [724, 0]
click at [947, 386] on label "كوداك" at bounding box center [937, 385] width 35 height 22
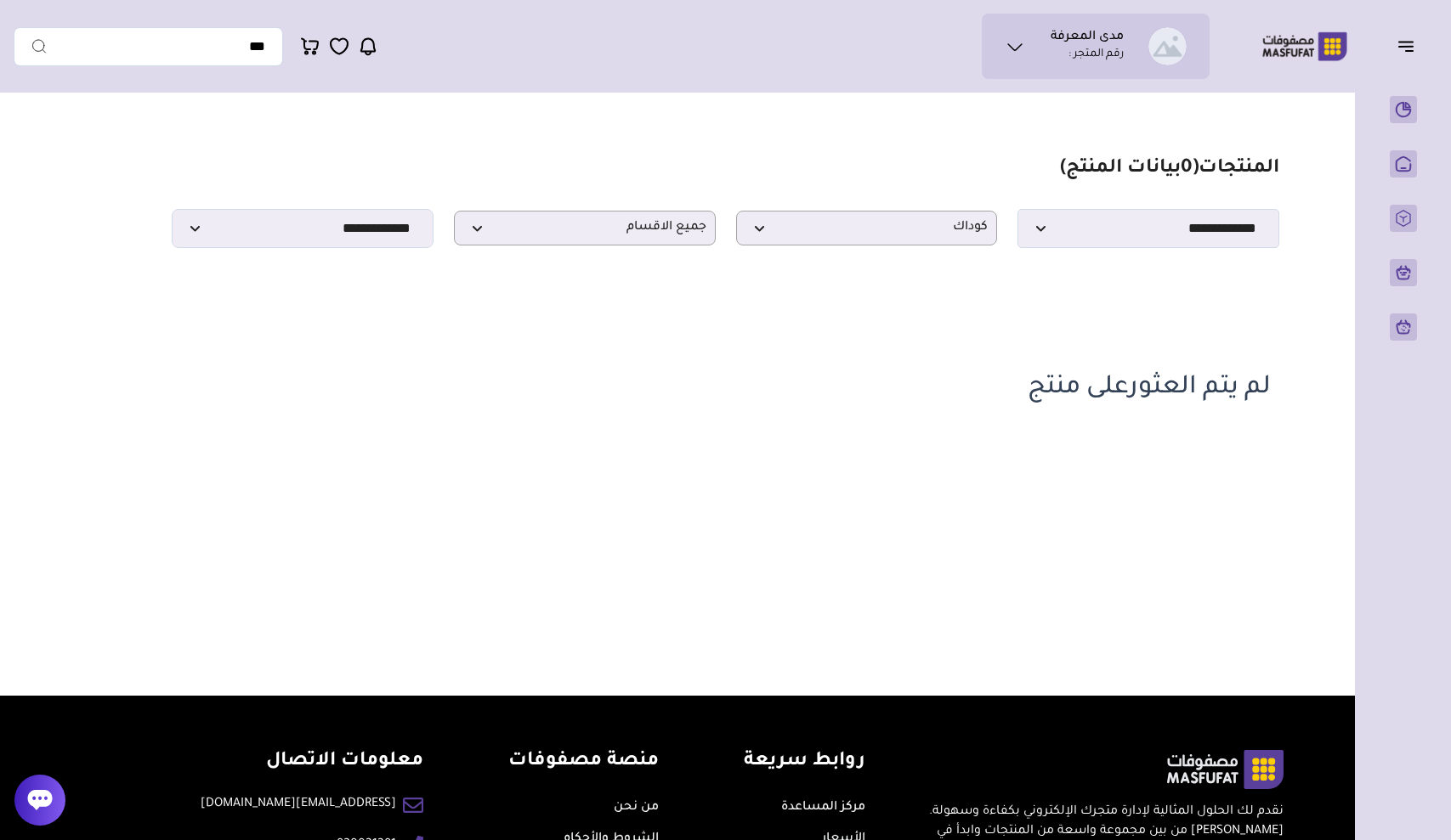
click at [931, 250] on section "مزامنة ( 0 ) تحديد الكل إلغاء التحديد المنتجات (" at bounding box center [725, 283] width 1224 height 366
click at [941, 228] on span "كوداك" at bounding box center [866, 227] width 243 height 16
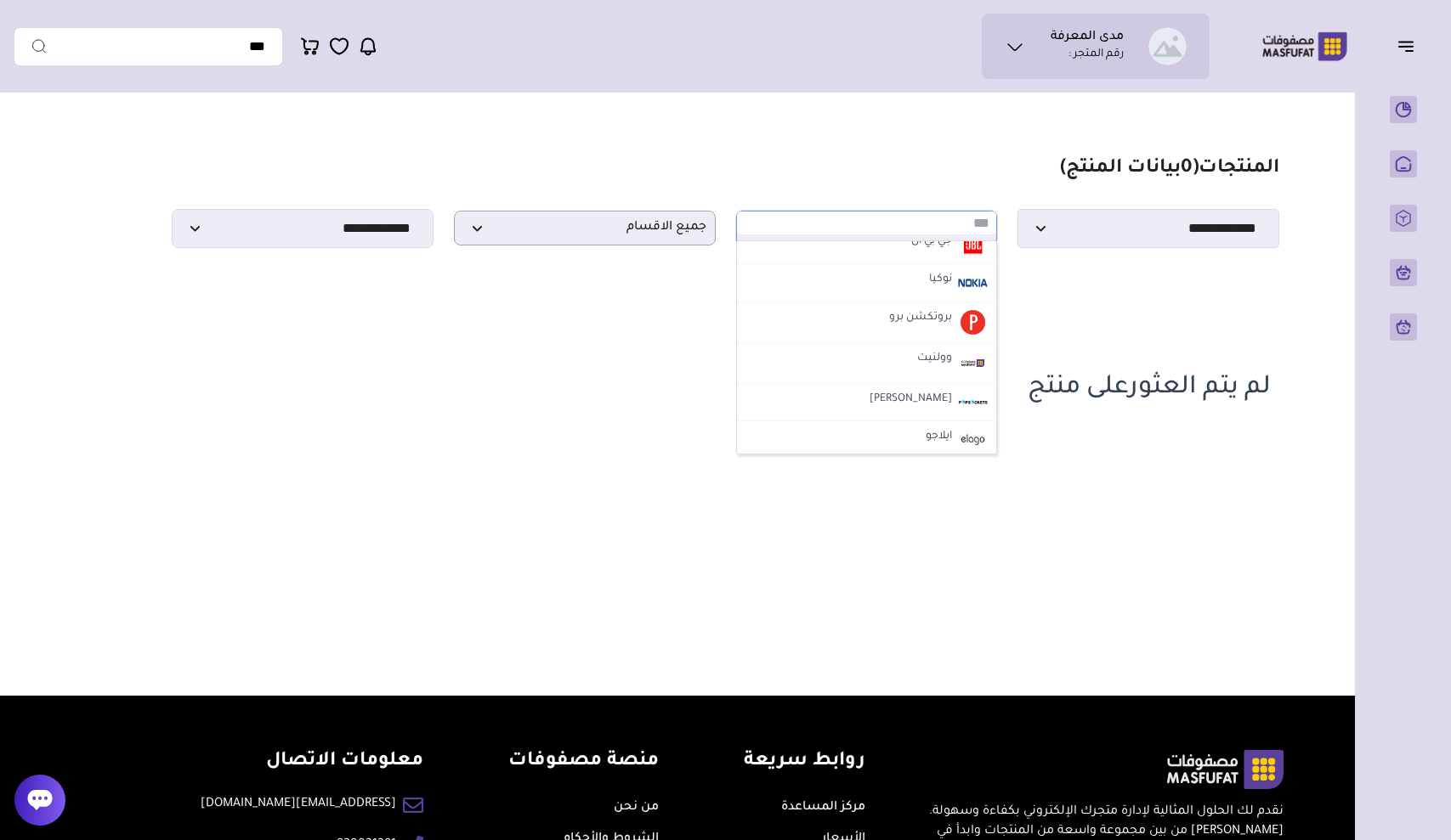
scroll to position [556, 0]
click at [914, 366] on li "وولنيت" at bounding box center [867, 366] width 260 height 41
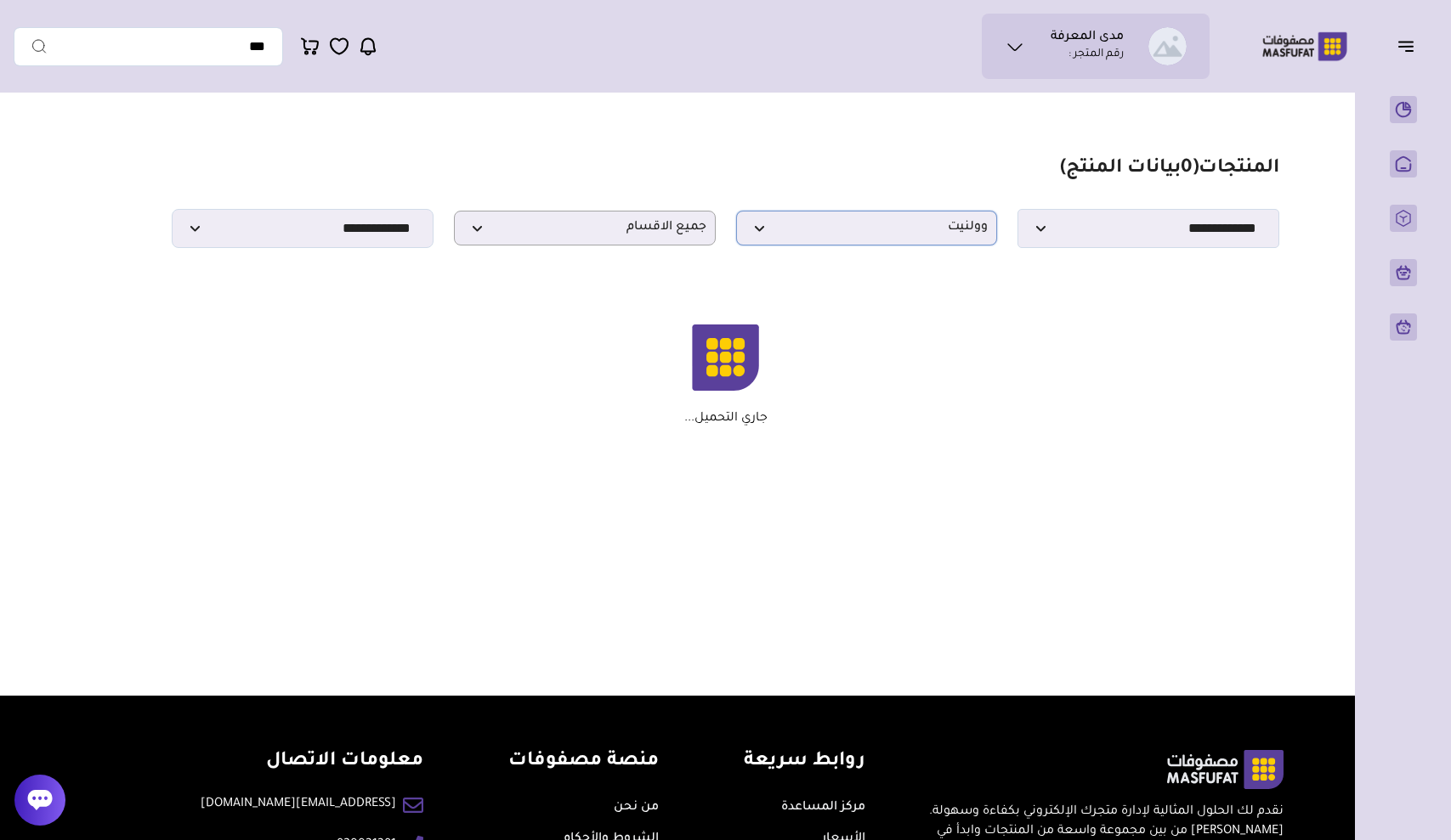
click at [937, 231] on span "وولنيت" at bounding box center [866, 227] width 243 height 16
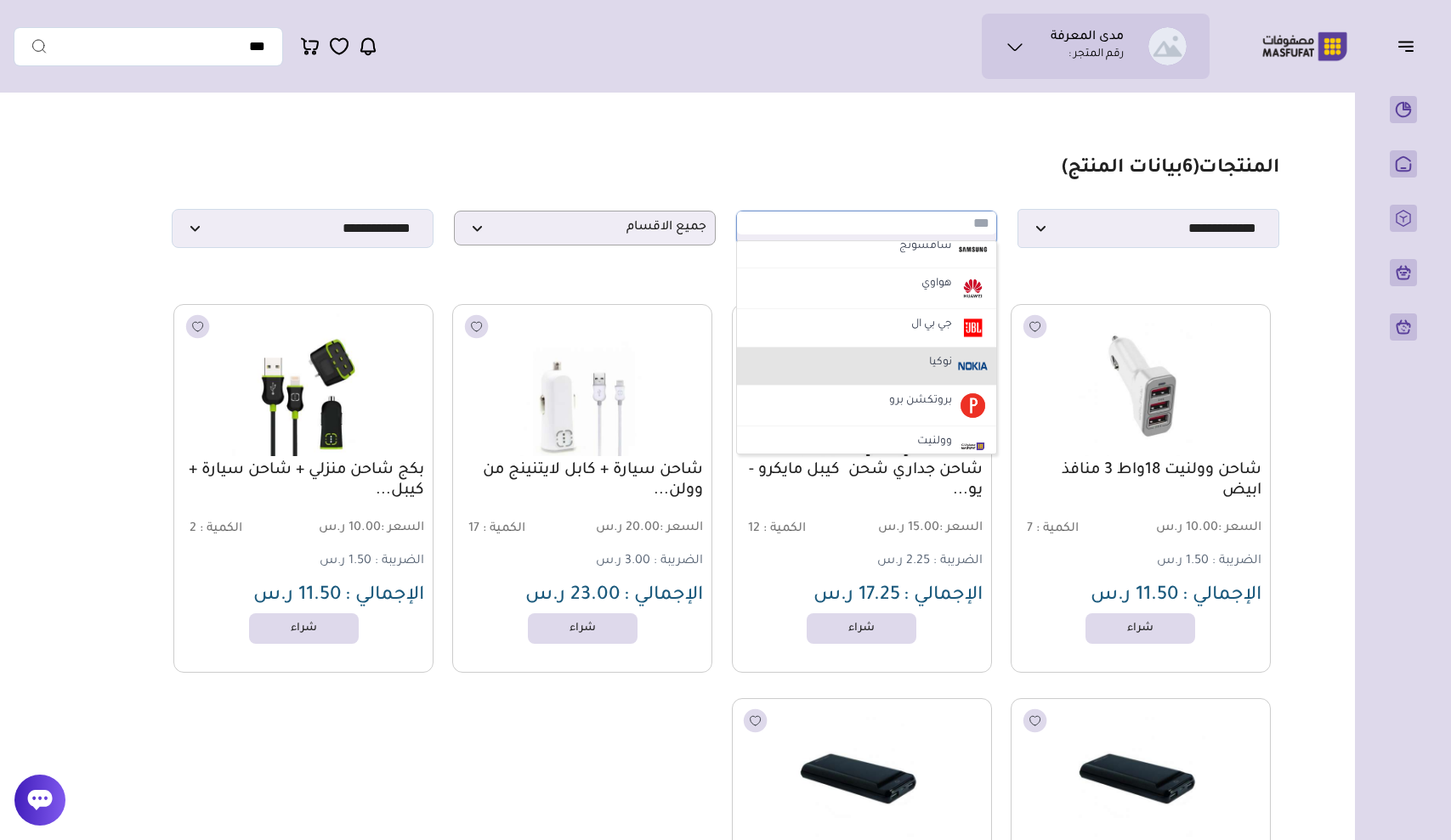
scroll to position [449, 0]
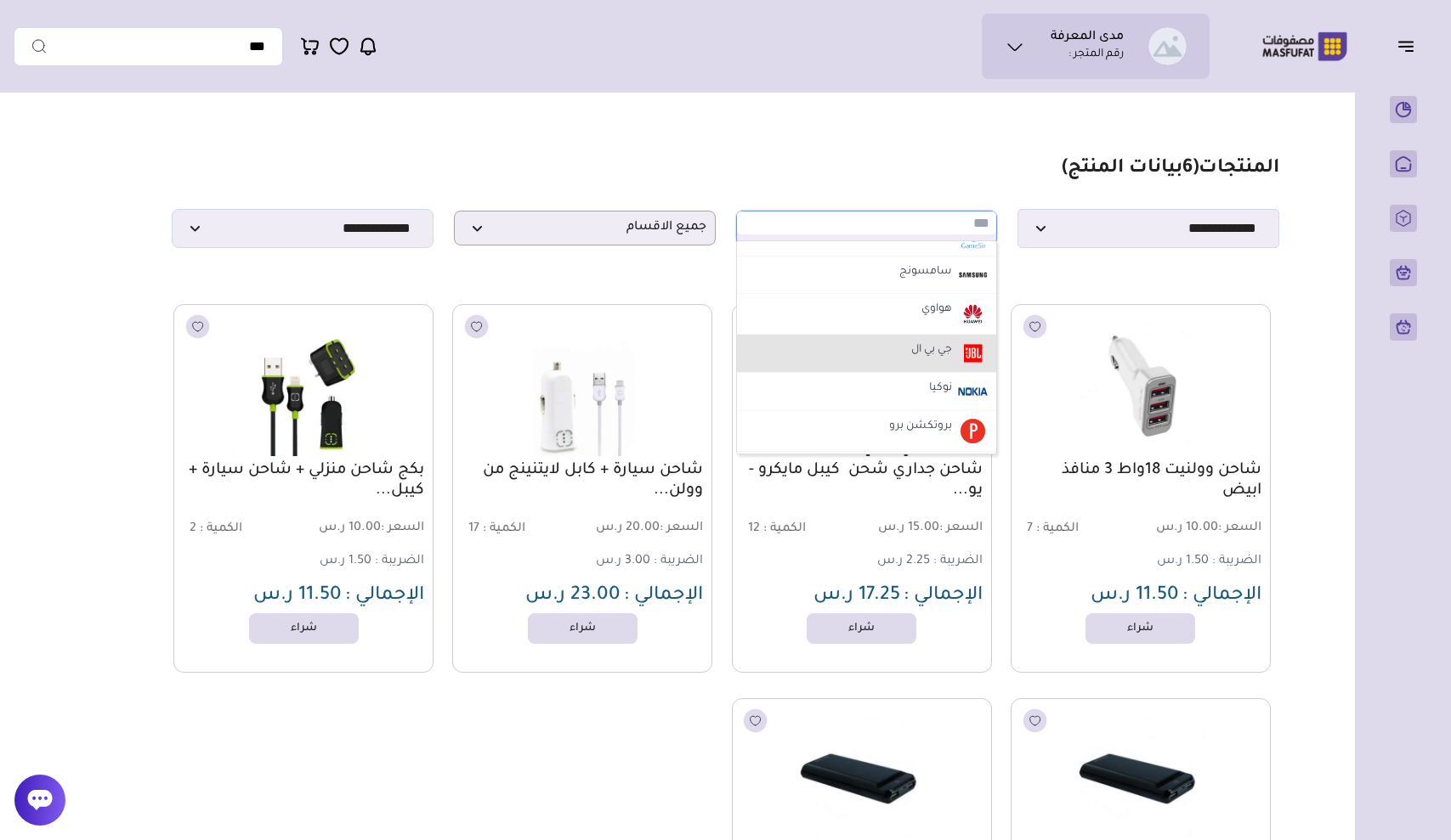
click at [930, 345] on label "جي بي ال" at bounding box center [932, 351] width 46 height 22
select select "**"
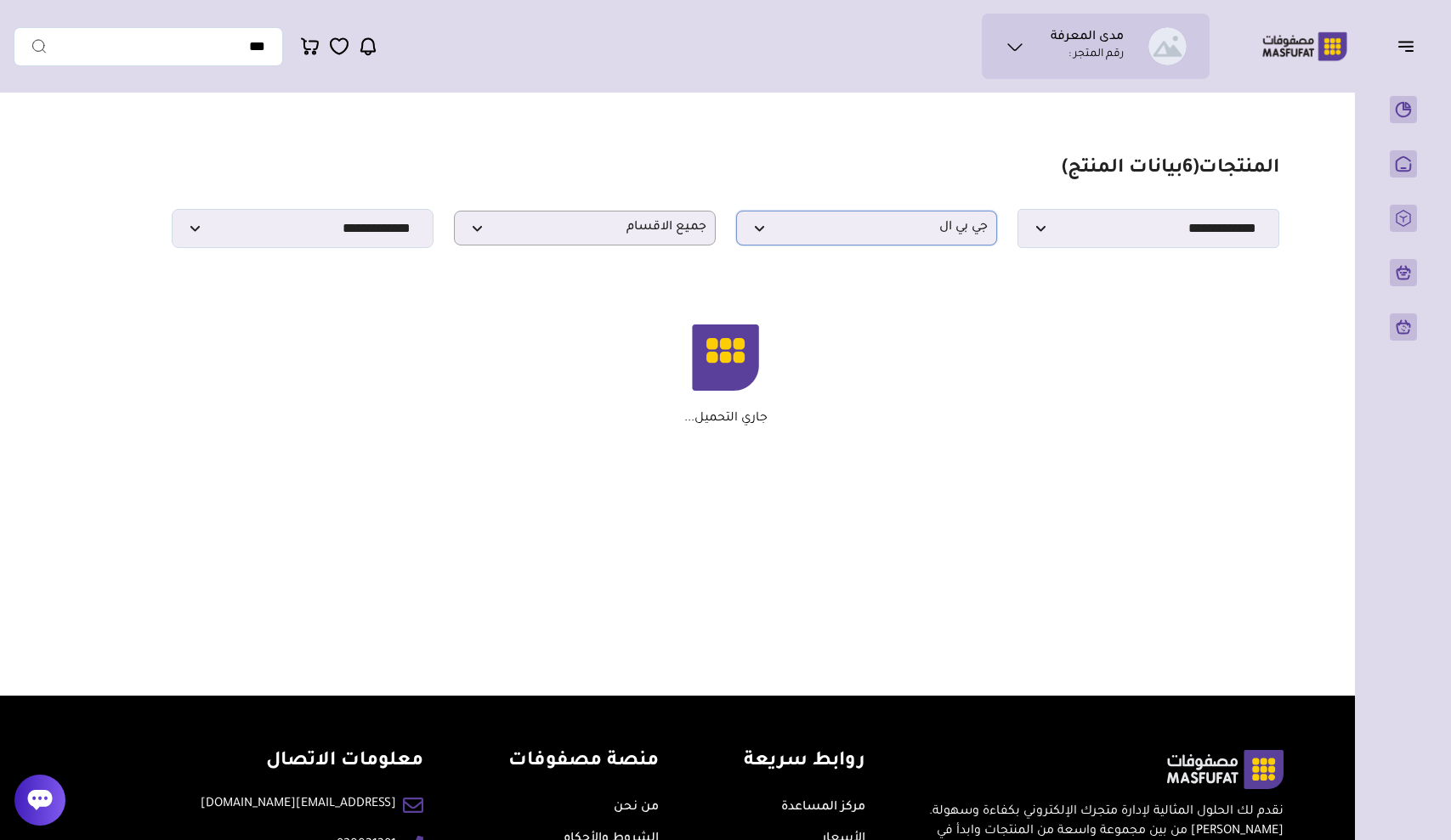
click at [937, 211] on p "جي بي ال" at bounding box center [866, 228] width 261 height 35
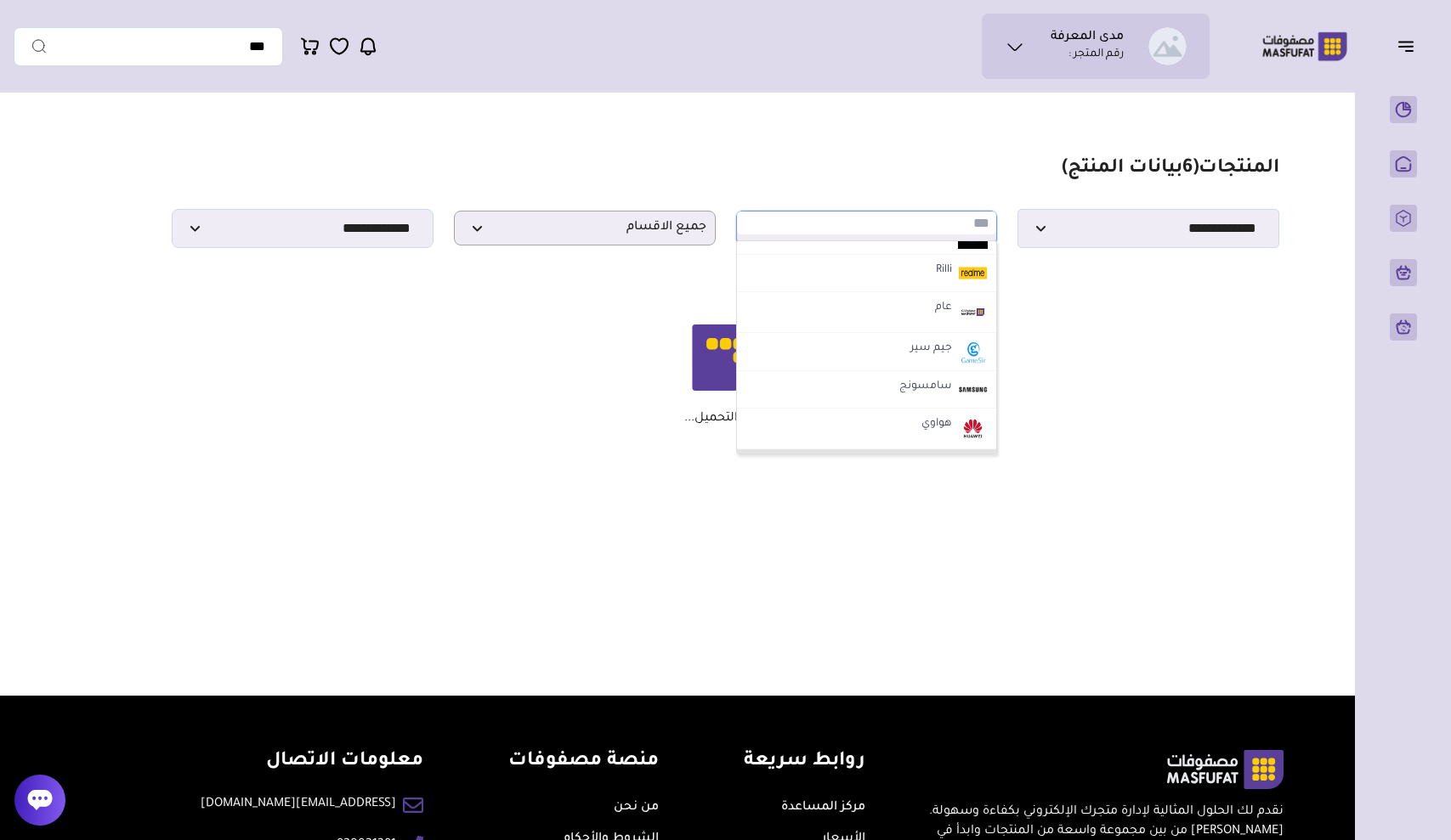
scroll to position [331, 0]
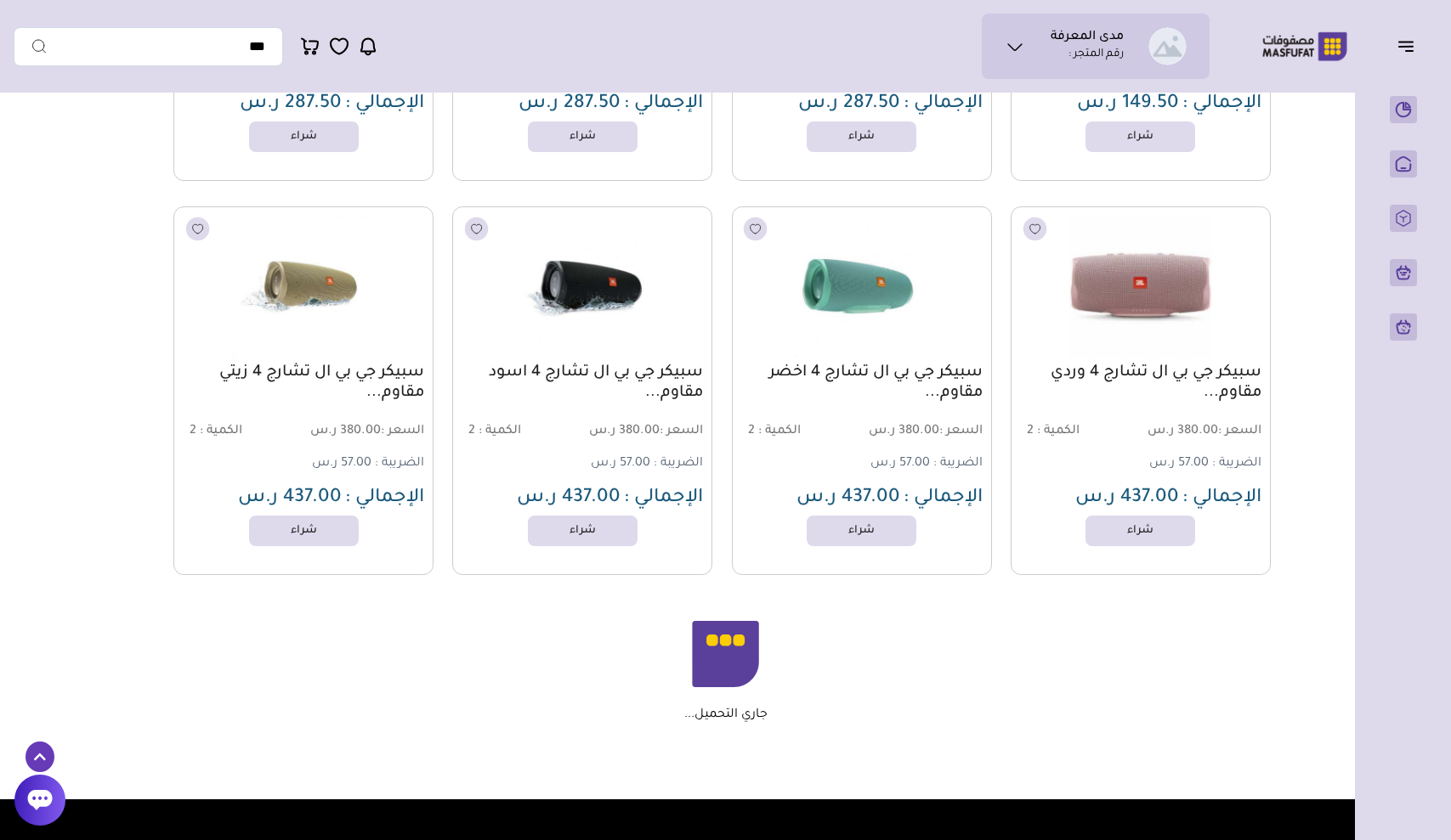
scroll to position [1669, 0]
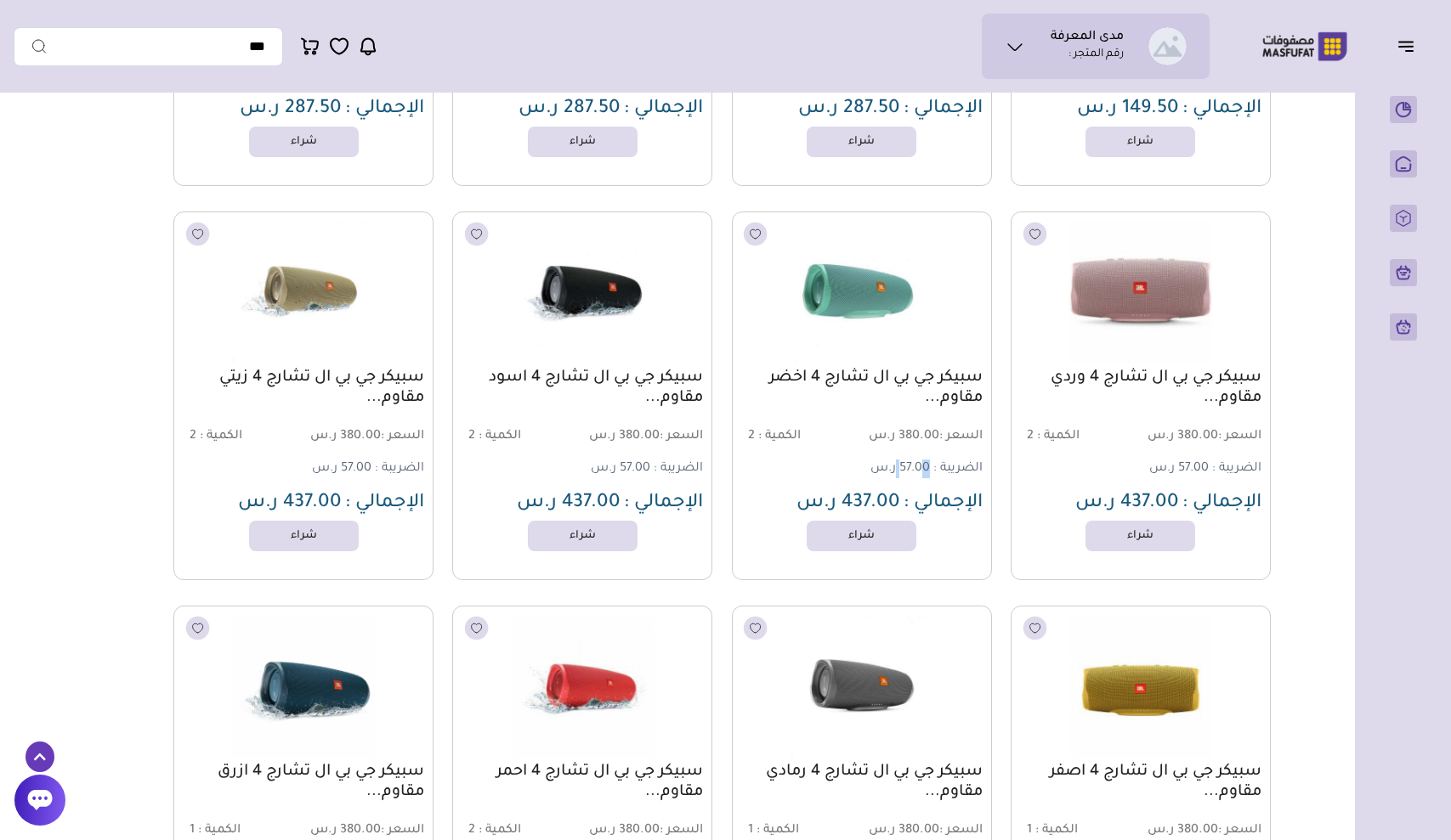
drag, startPoint x: 925, startPoint y: 467, endPoint x: 897, endPoint y: 467, distance: 28.0
click at [897, 467] on span "57.00 ر.س" at bounding box center [900, 469] width 59 height 14
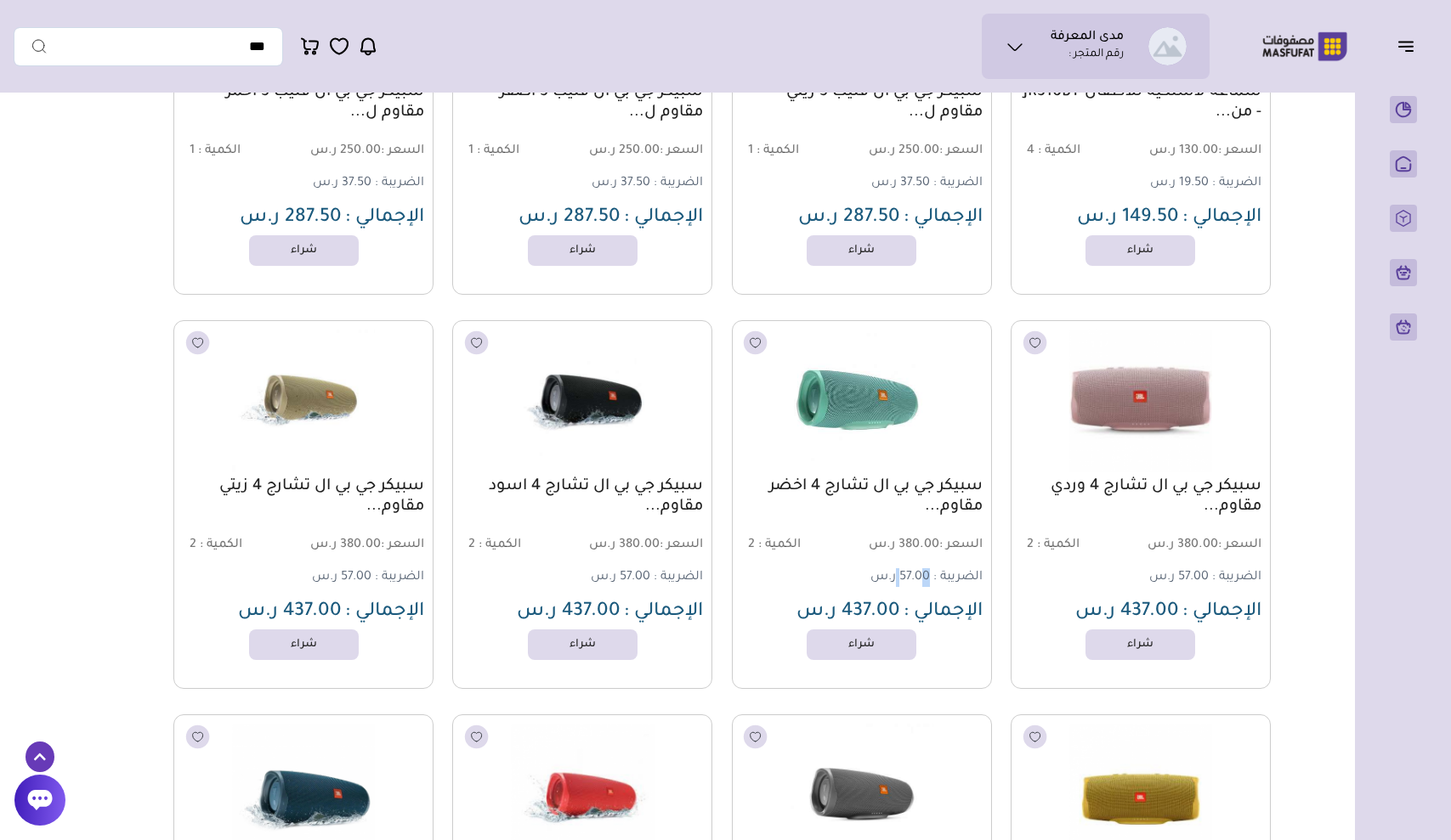
scroll to position [1569, 0]
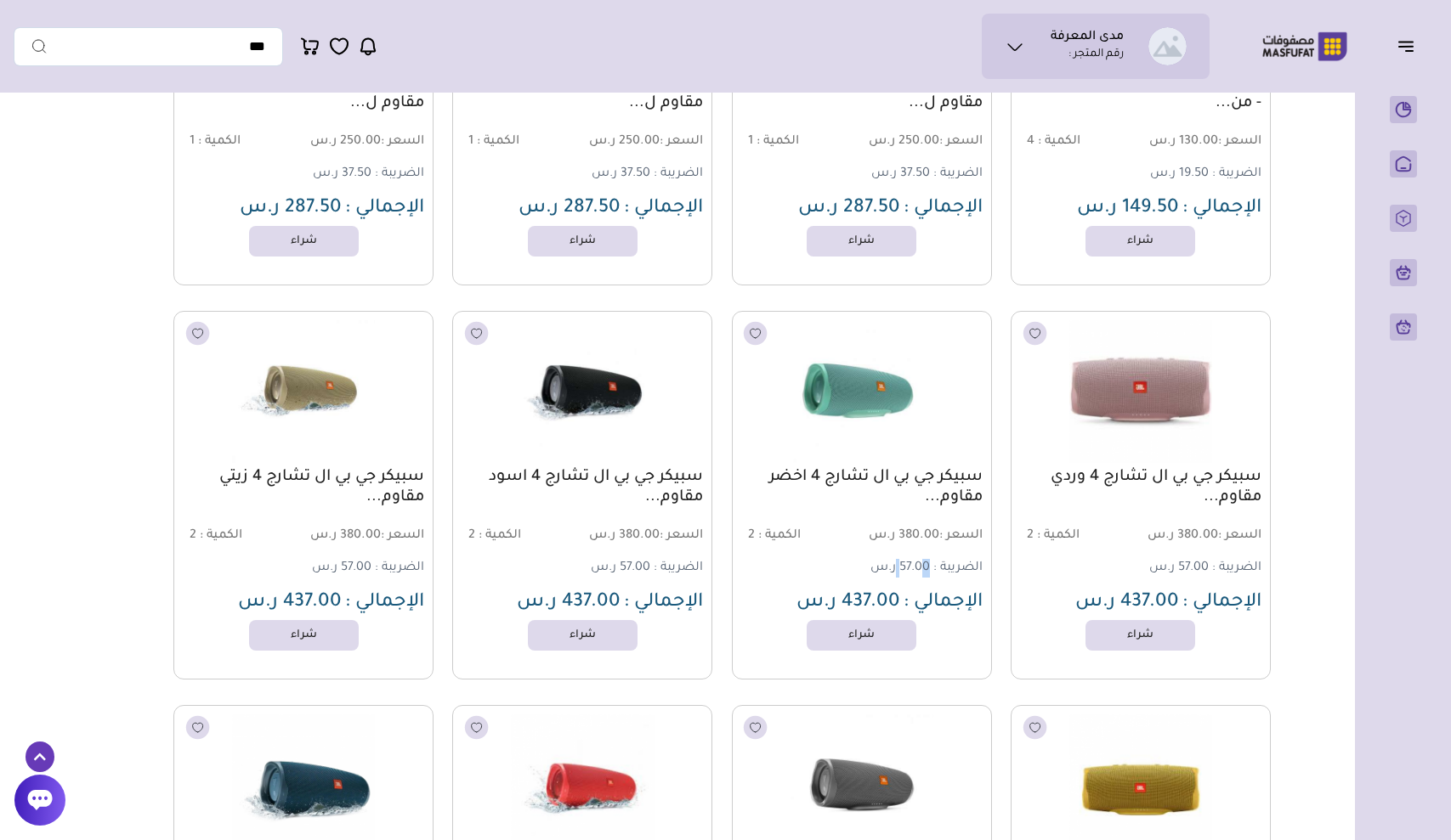
click at [633, 478] on link "سبيكر جي بي ال تشارج 4 اسود مقاوم..." at bounding box center [582, 487] width 241 height 41
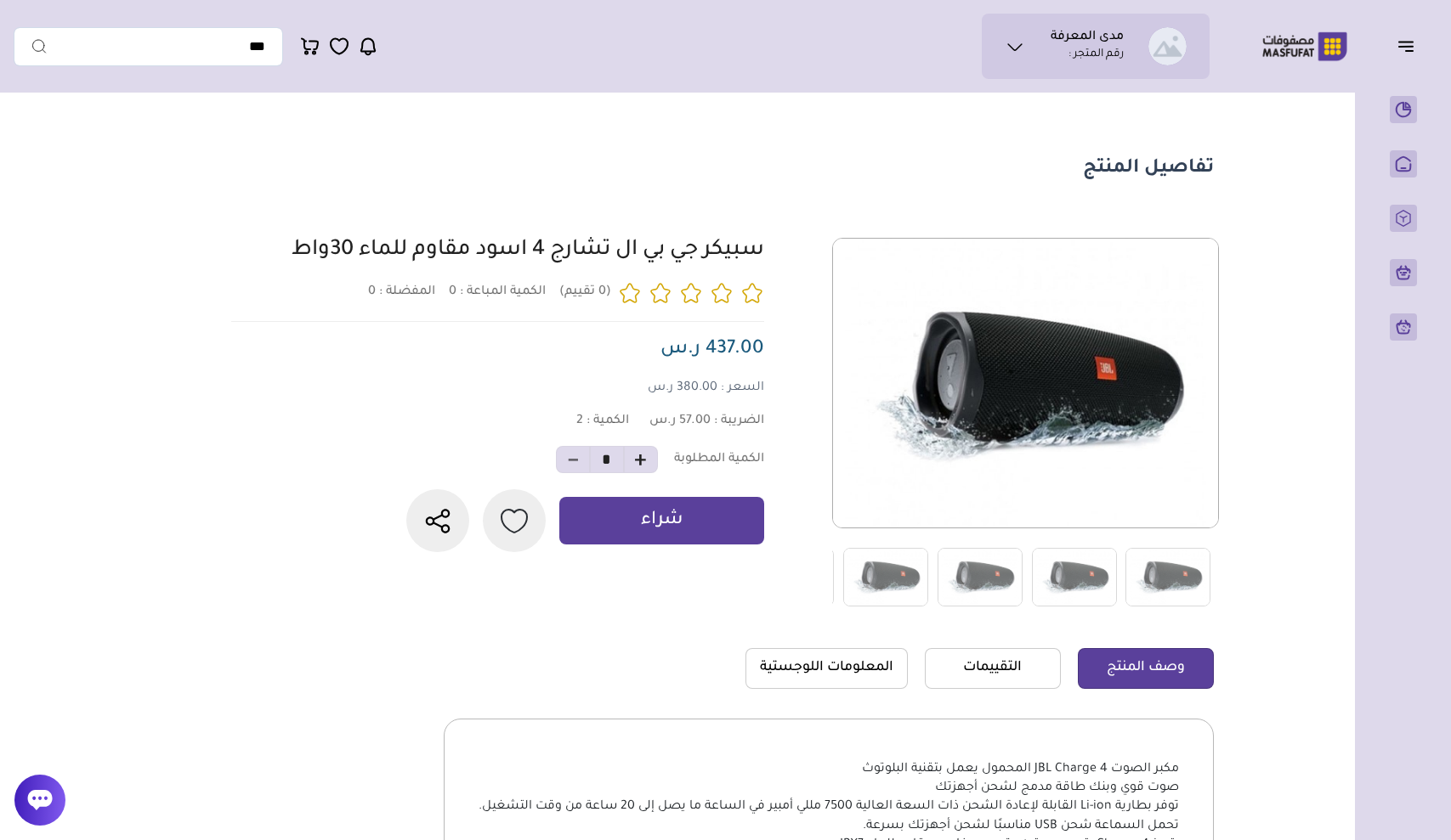
drag, startPoint x: 769, startPoint y: 250, endPoint x: 293, endPoint y: 260, distance: 476.1
click at [293, 260] on div at bounding box center [719, 423] width 987 height 369
copy link "سبيكر جي بي ال تشارج 4 اسود مقاوم للماء 30واط"
click at [963, 574] on img at bounding box center [980, 576] width 85 height 58
click at [909, 580] on img at bounding box center [886, 576] width 85 height 58
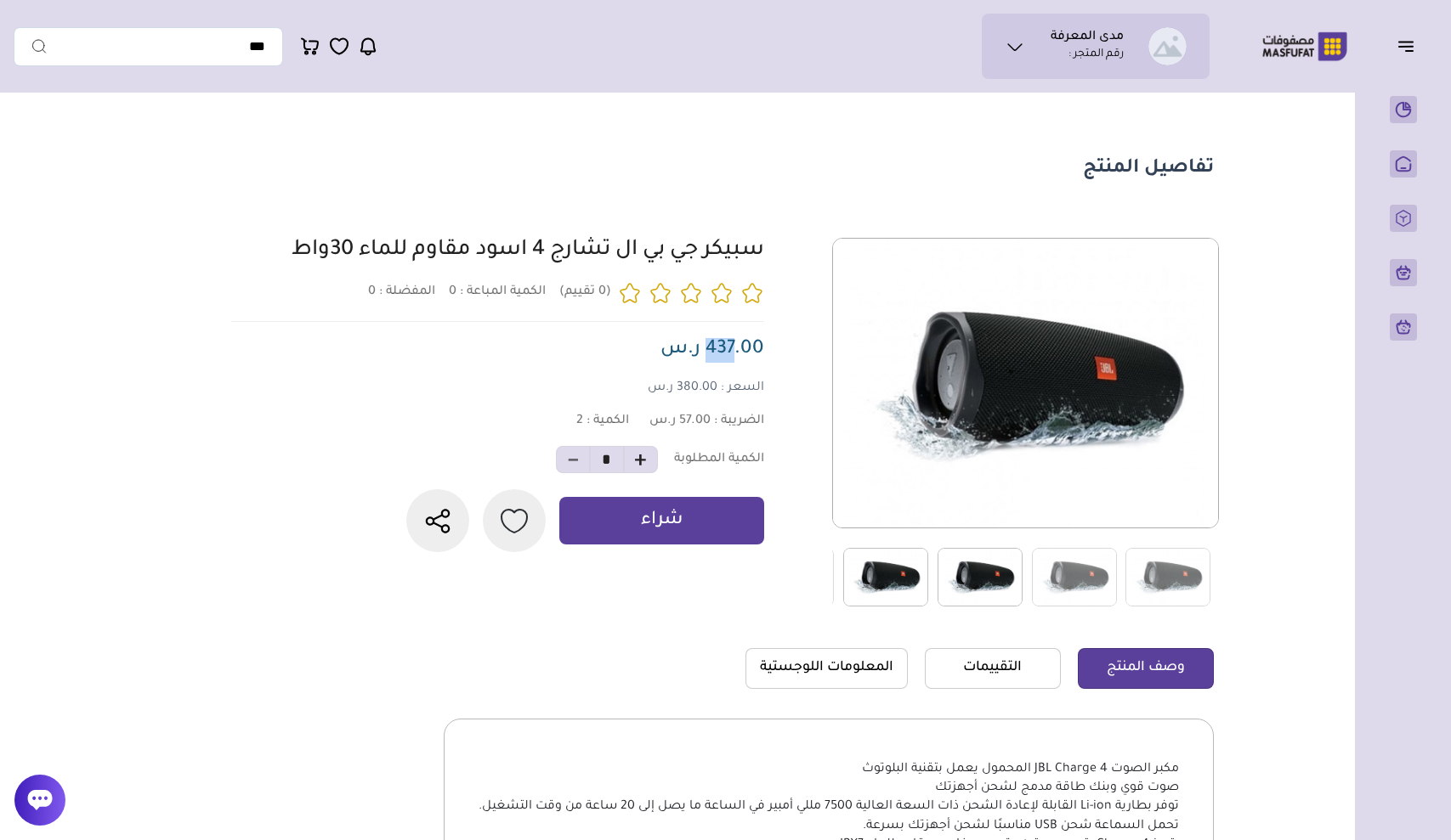
drag, startPoint x: 707, startPoint y: 344, endPoint x: 734, endPoint y: 342, distance: 27.1
click at [734, 342] on span "437.00 ر.س" at bounding box center [712, 350] width 103 height 20
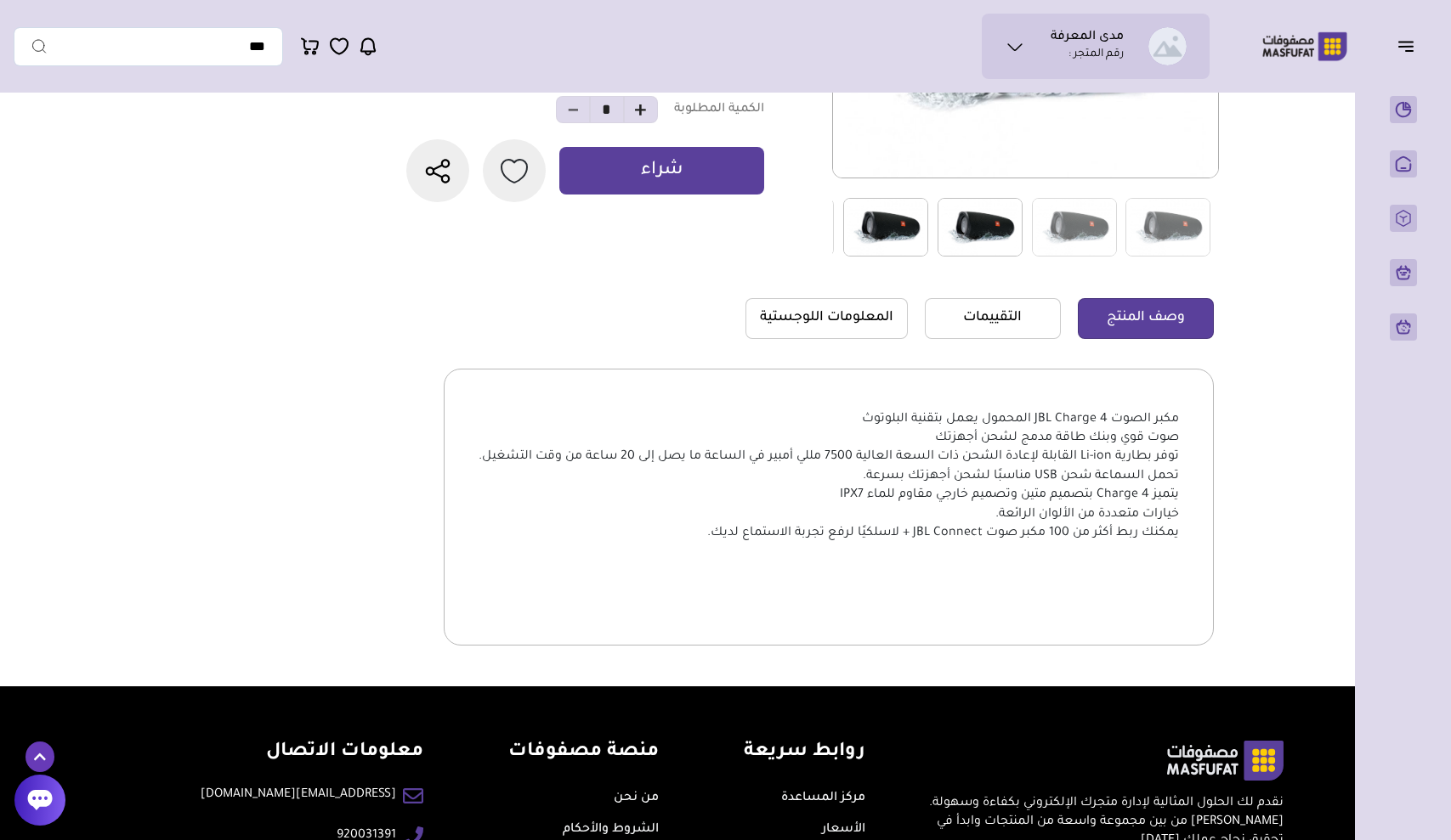
scroll to position [398, 0]
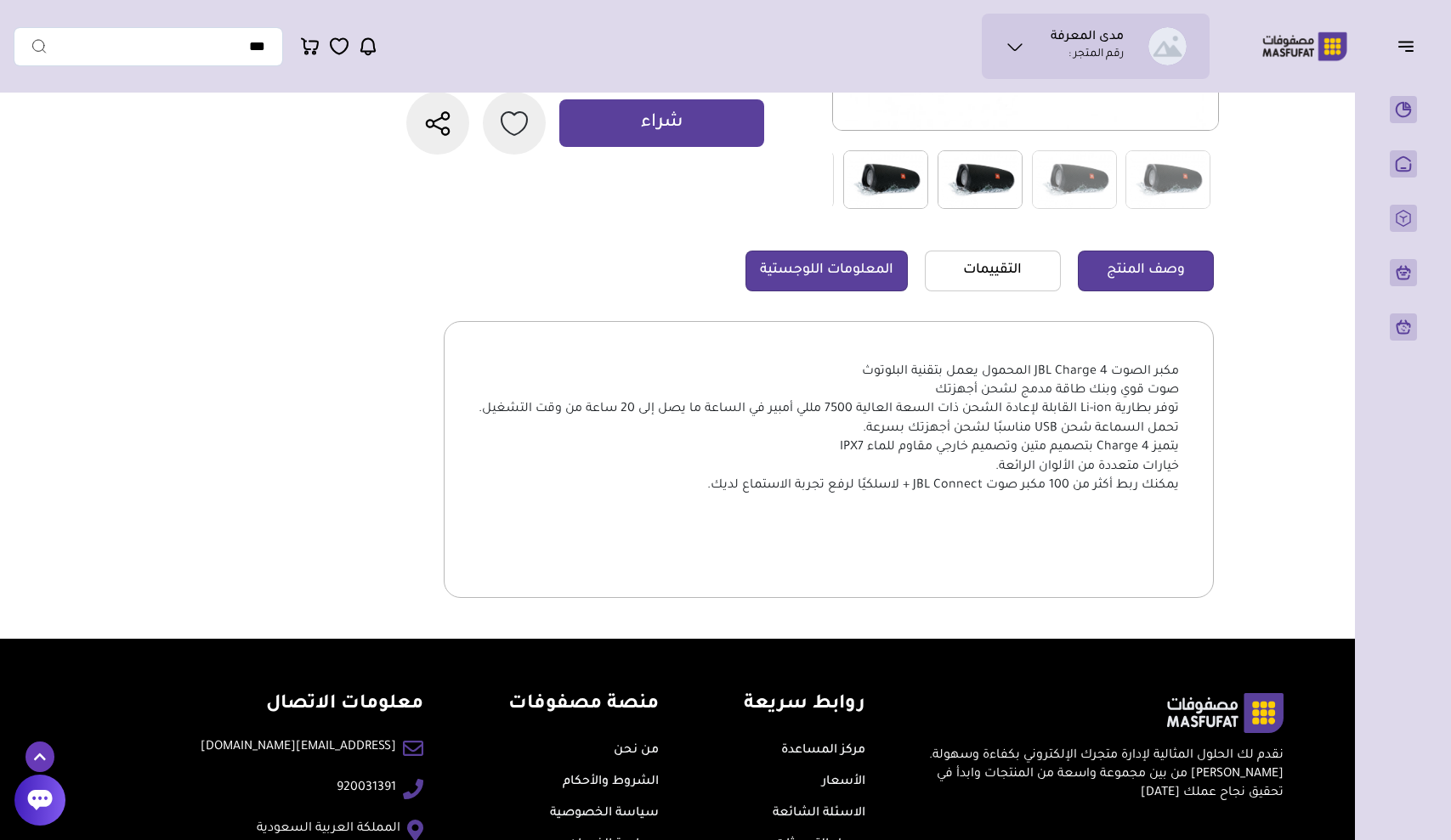
click at [789, 285] on link "المعلومات اللوجستية" at bounding box center [827, 270] width 163 height 41
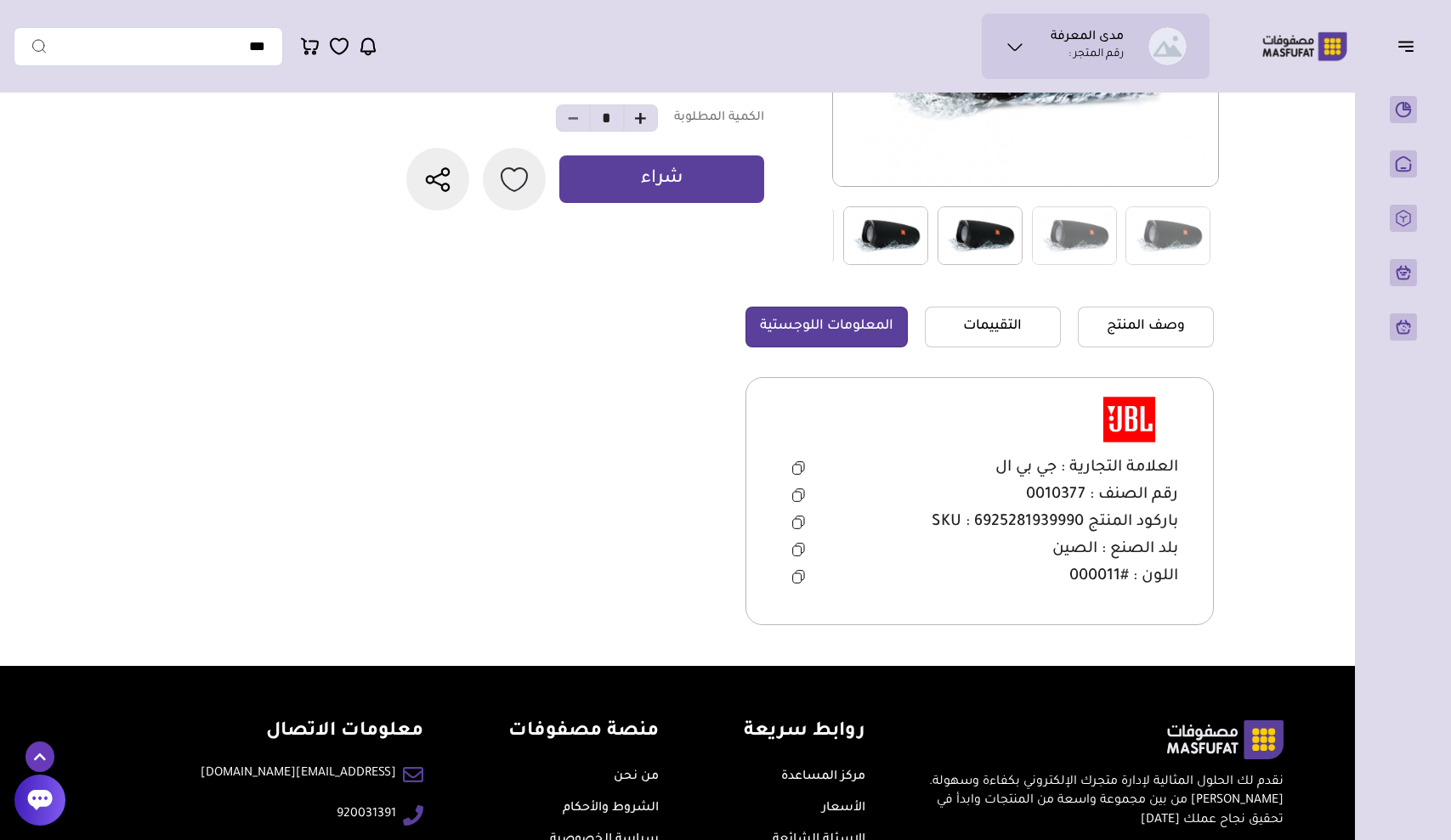
scroll to position [308, 0]
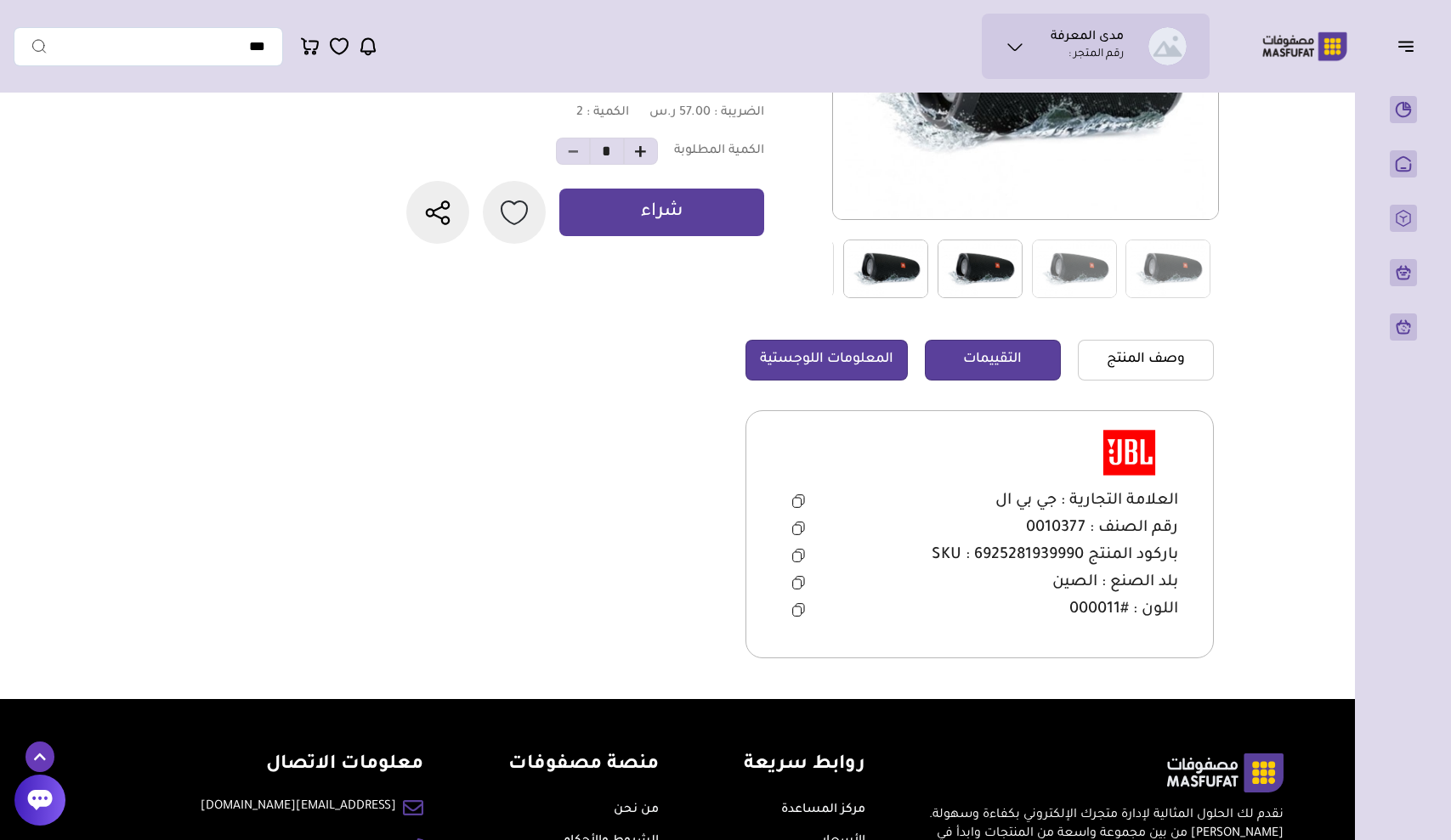
click at [946, 348] on link "التقييمات" at bounding box center [992, 360] width 136 height 41
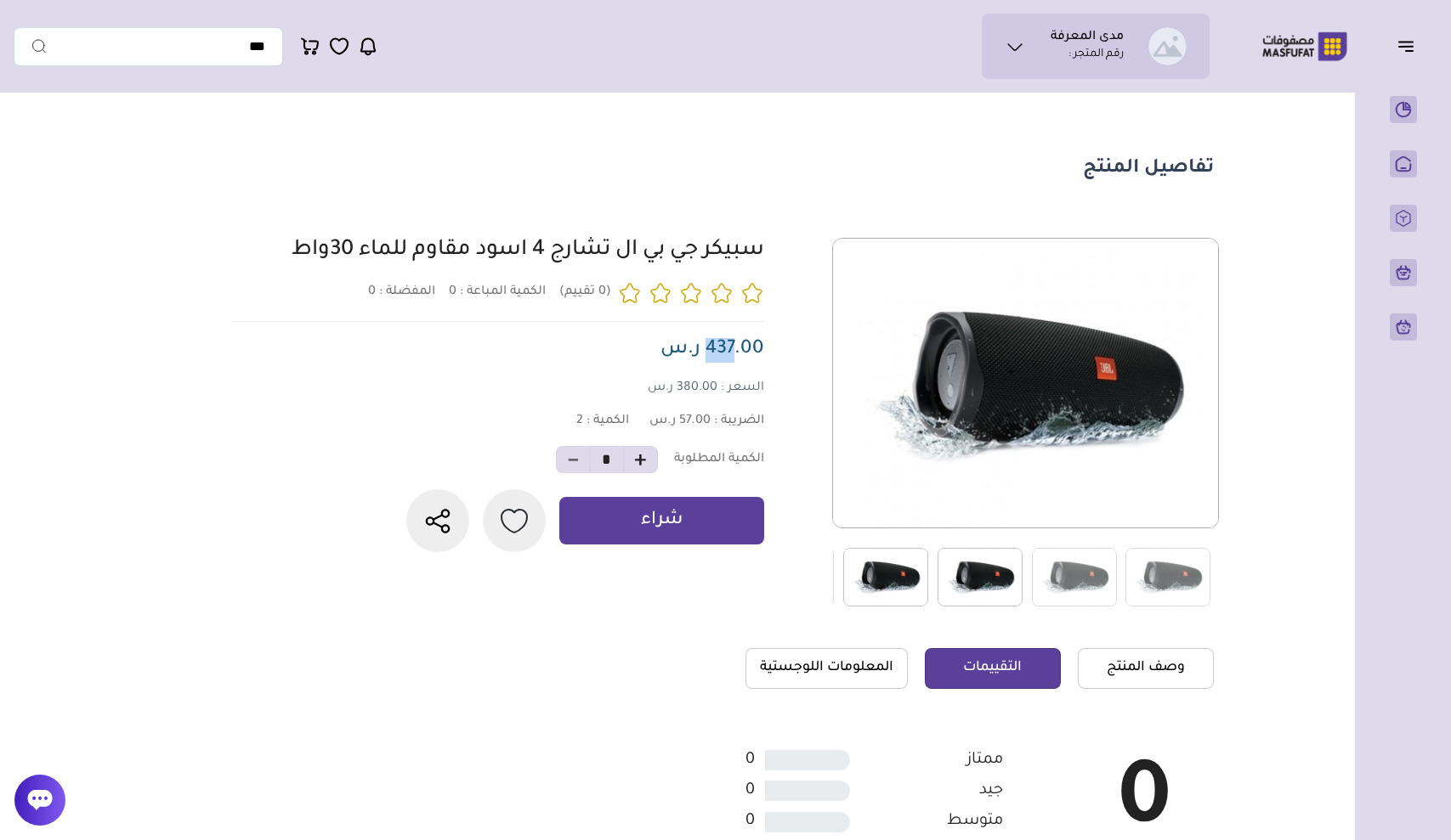
scroll to position [0, 0]
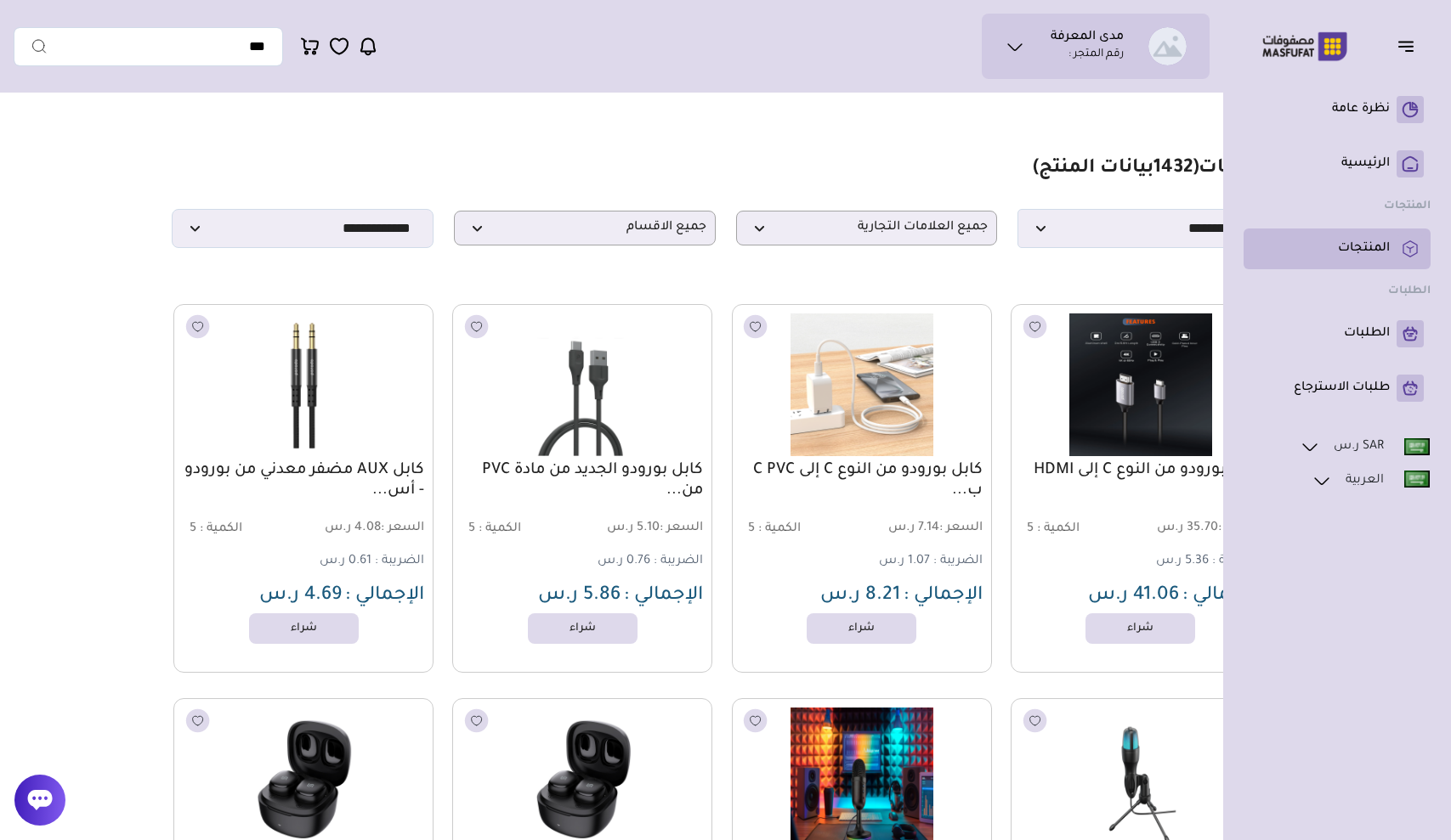
click at [1383, 247] on p "المنتجات" at bounding box center [1363, 248] width 52 height 17
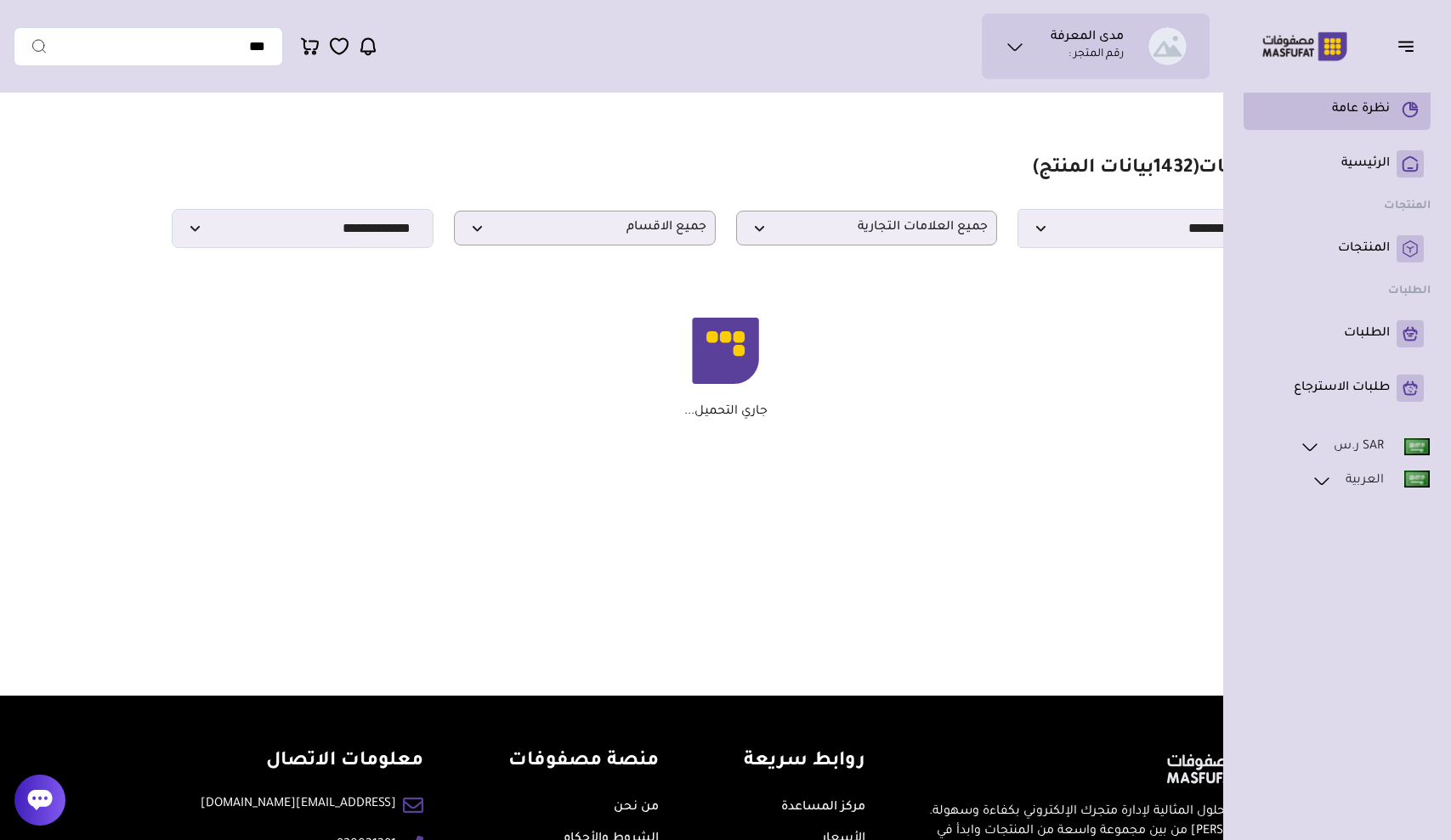
click at [1371, 106] on p "نظرة عامة" at bounding box center [1360, 109] width 58 height 17
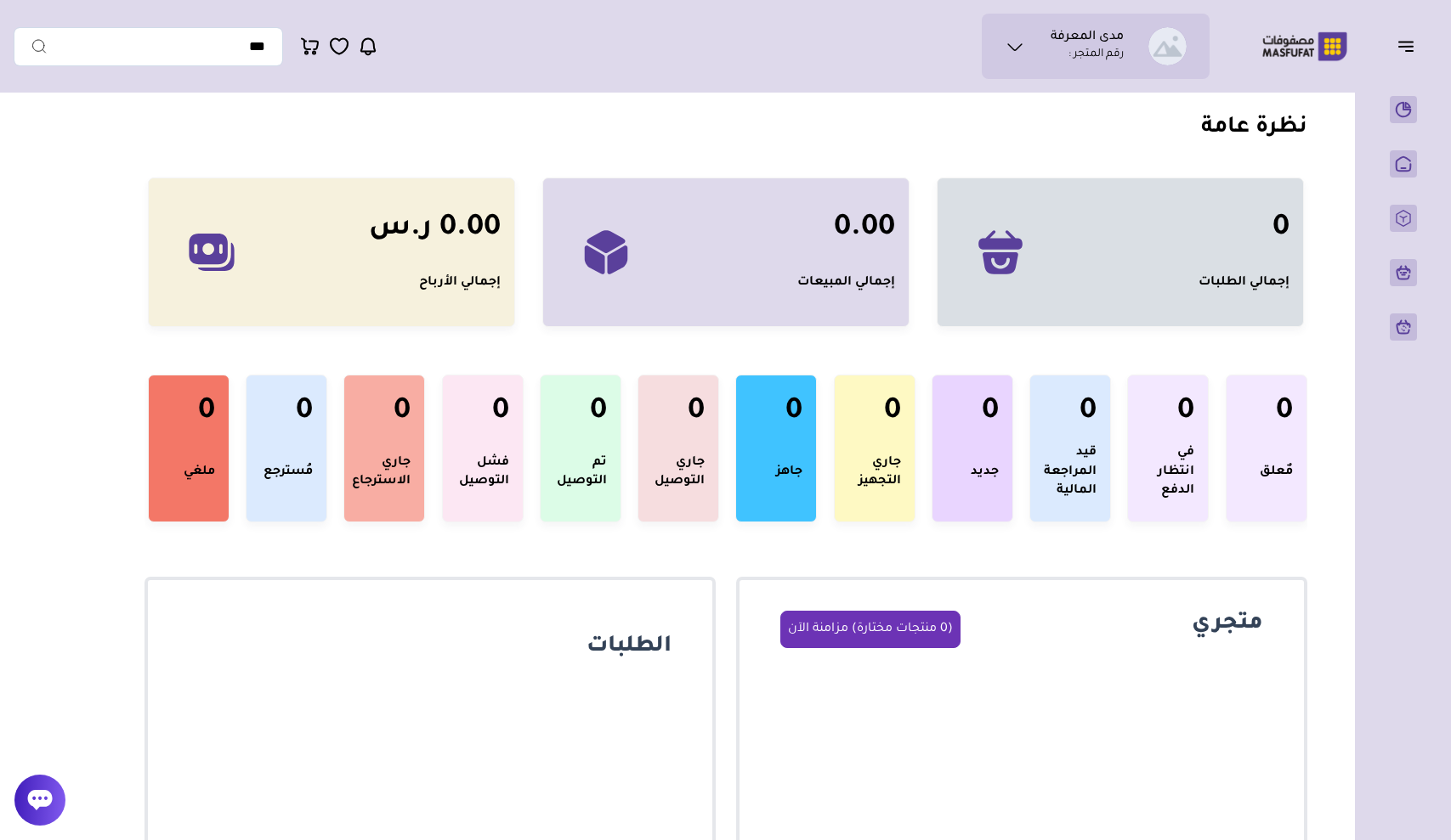
click at [1408, 48] on icon "button" at bounding box center [1406, 46] width 20 height 20
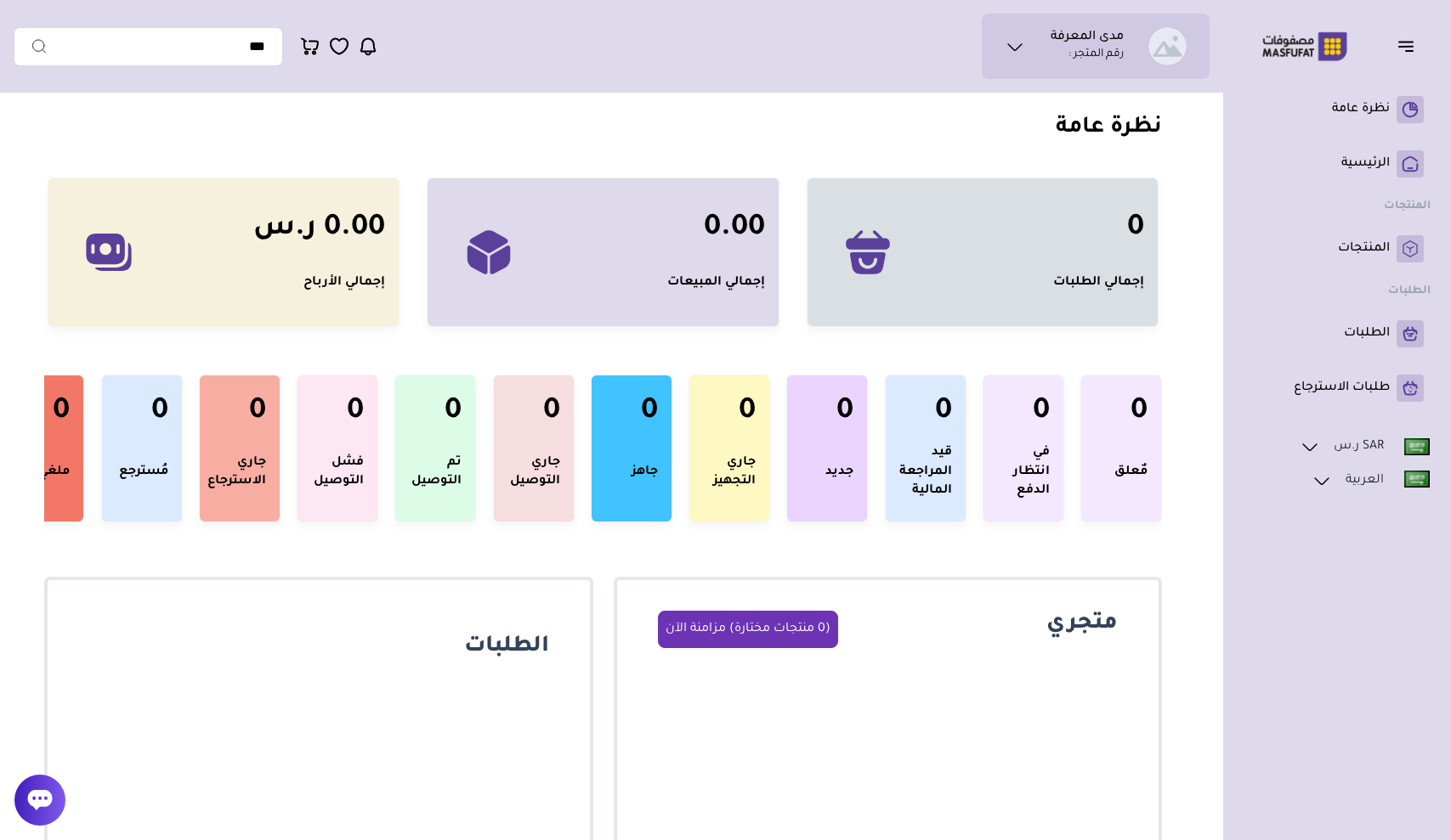
click at [1139, 46] on ul "مدى المعرفة رقم المتجر :" at bounding box center [1094, 45] width 200 height 38
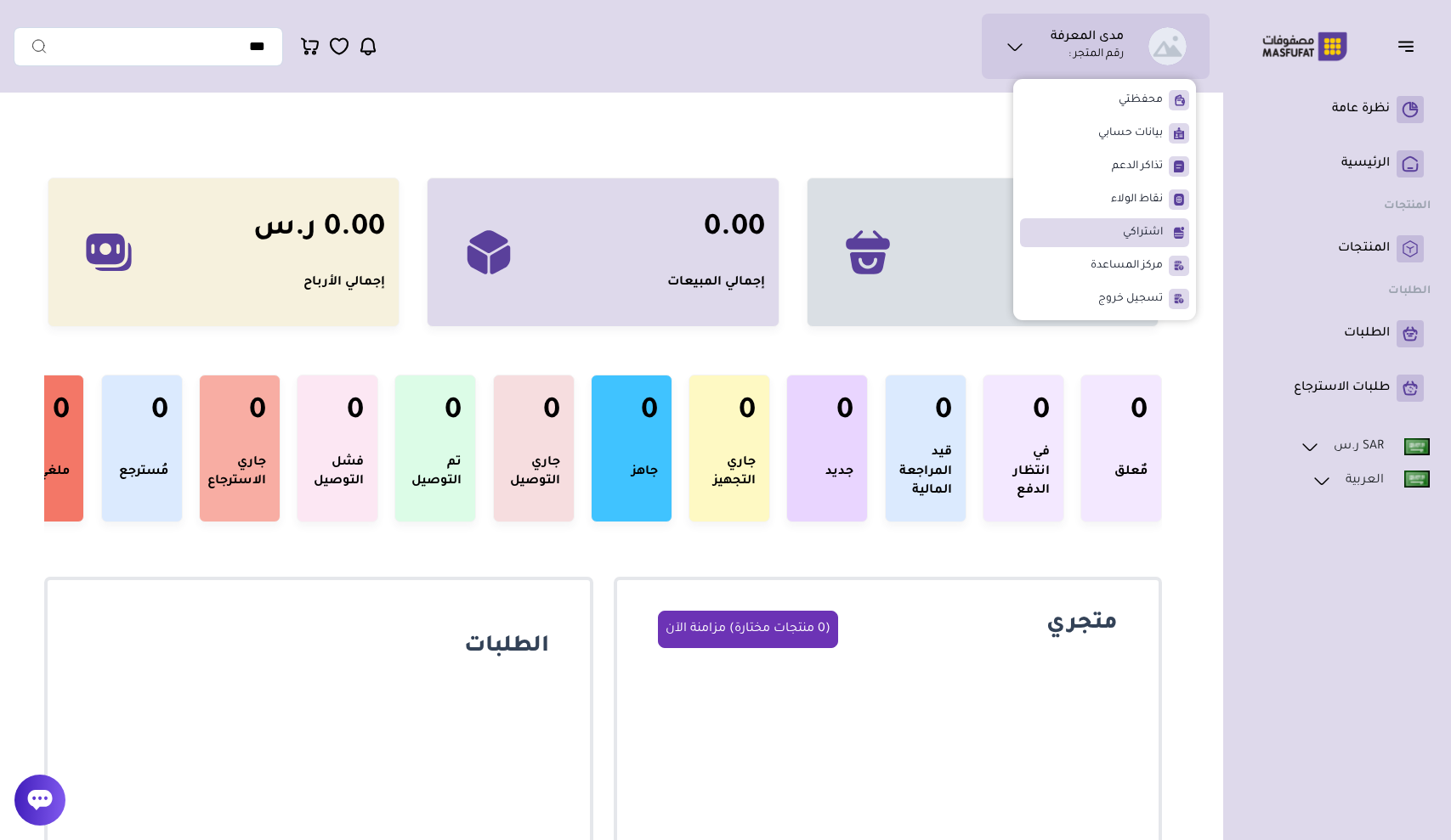
click at [1118, 241] on li "اشتراكي" at bounding box center [1104, 232] width 169 height 29
